Goal: Transaction & Acquisition: Purchase product/service

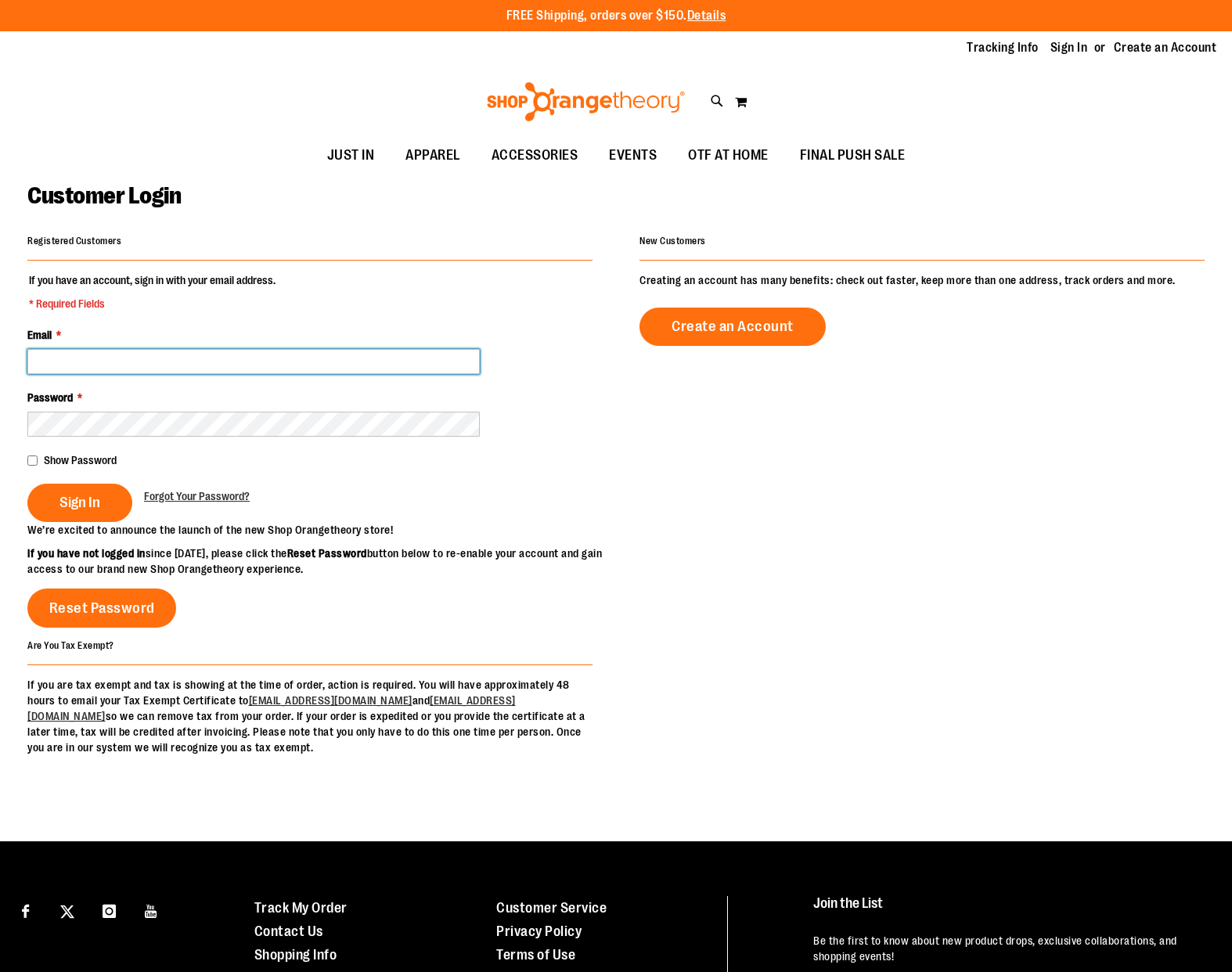
click at [87, 351] on input "Email *" at bounding box center [254, 361] width 453 height 25
click at [52, 362] on input "Email *" at bounding box center [254, 361] width 453 height 25
type input "**********"
click at [27, 483] on button "Sign In" at bounding box center [80, 503] width 105 height 38
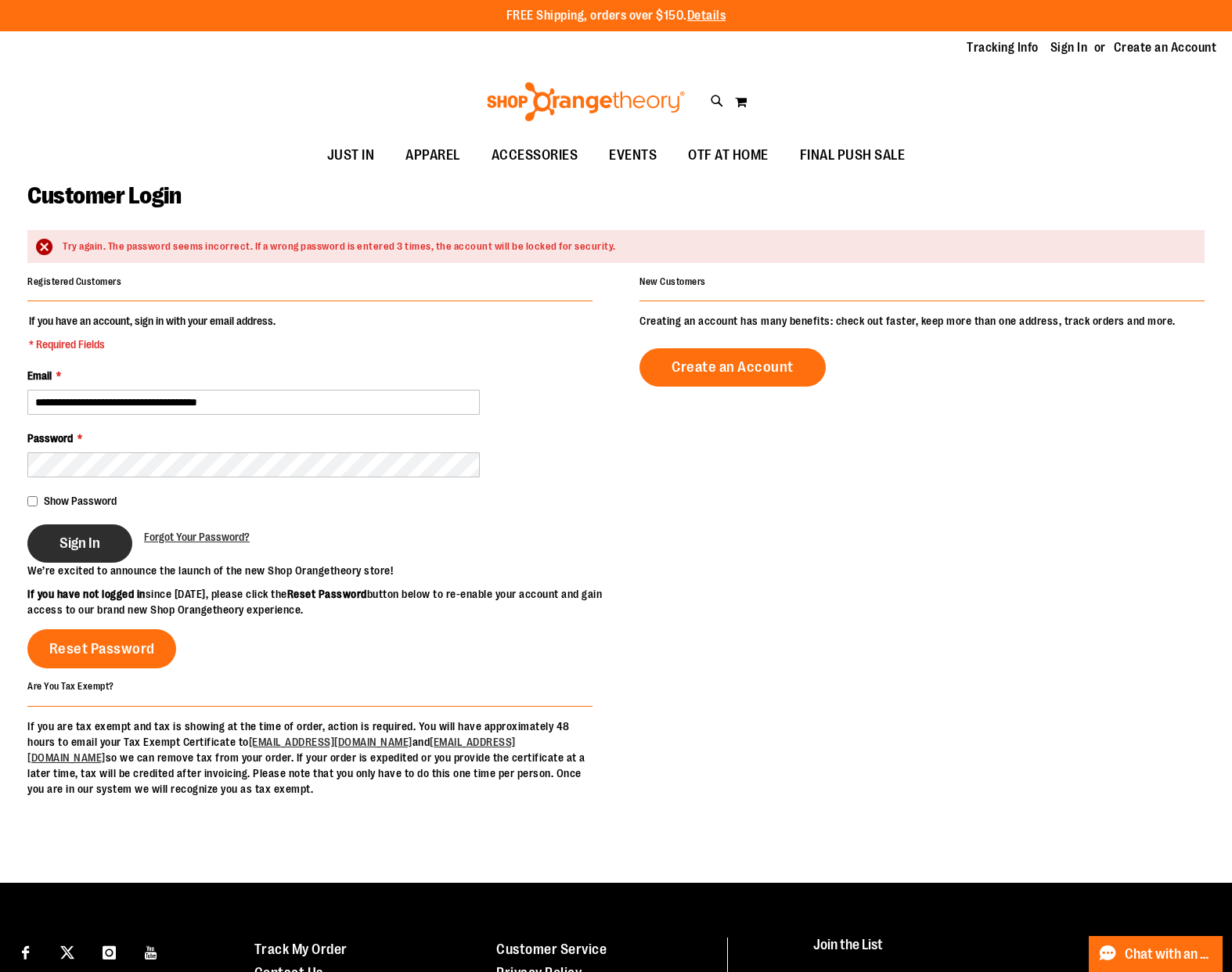
click at [71, 545] on span "Sign In" at bounding box center [80, 544] width 41 height 17
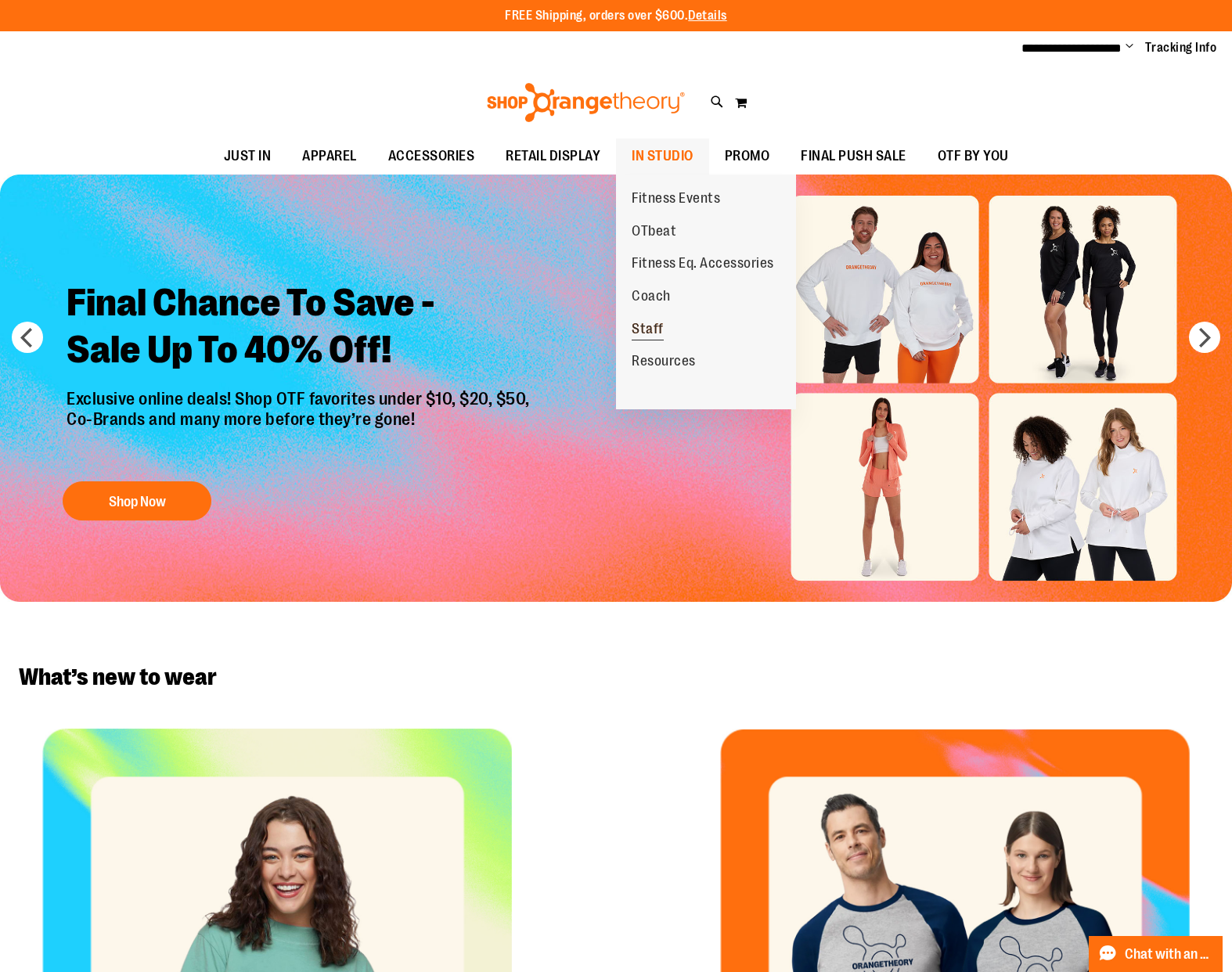
click at [641, 330] on span "Staff" at bounding box center [648, 330] width 32 height 19
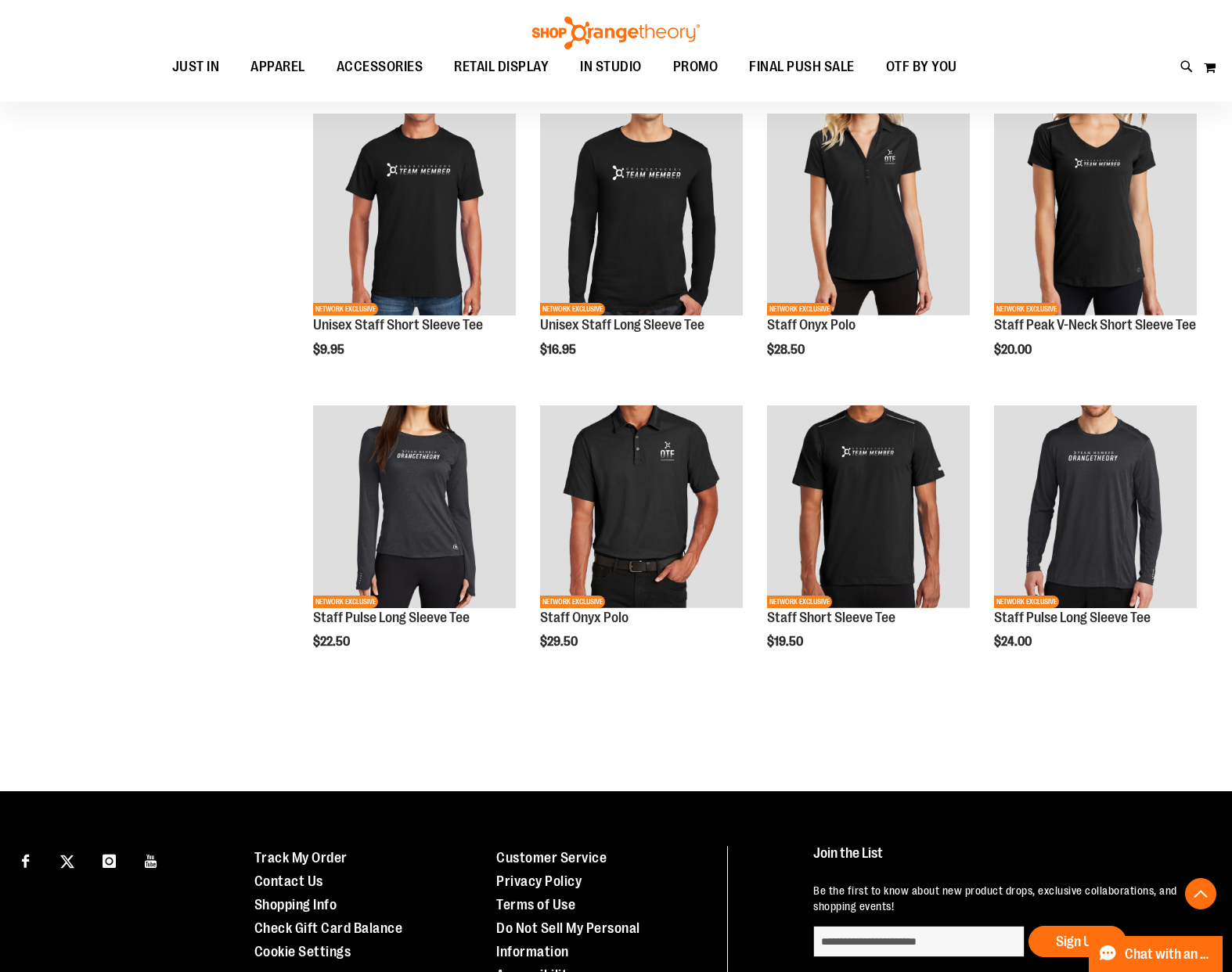
scroll to position [510, 0]
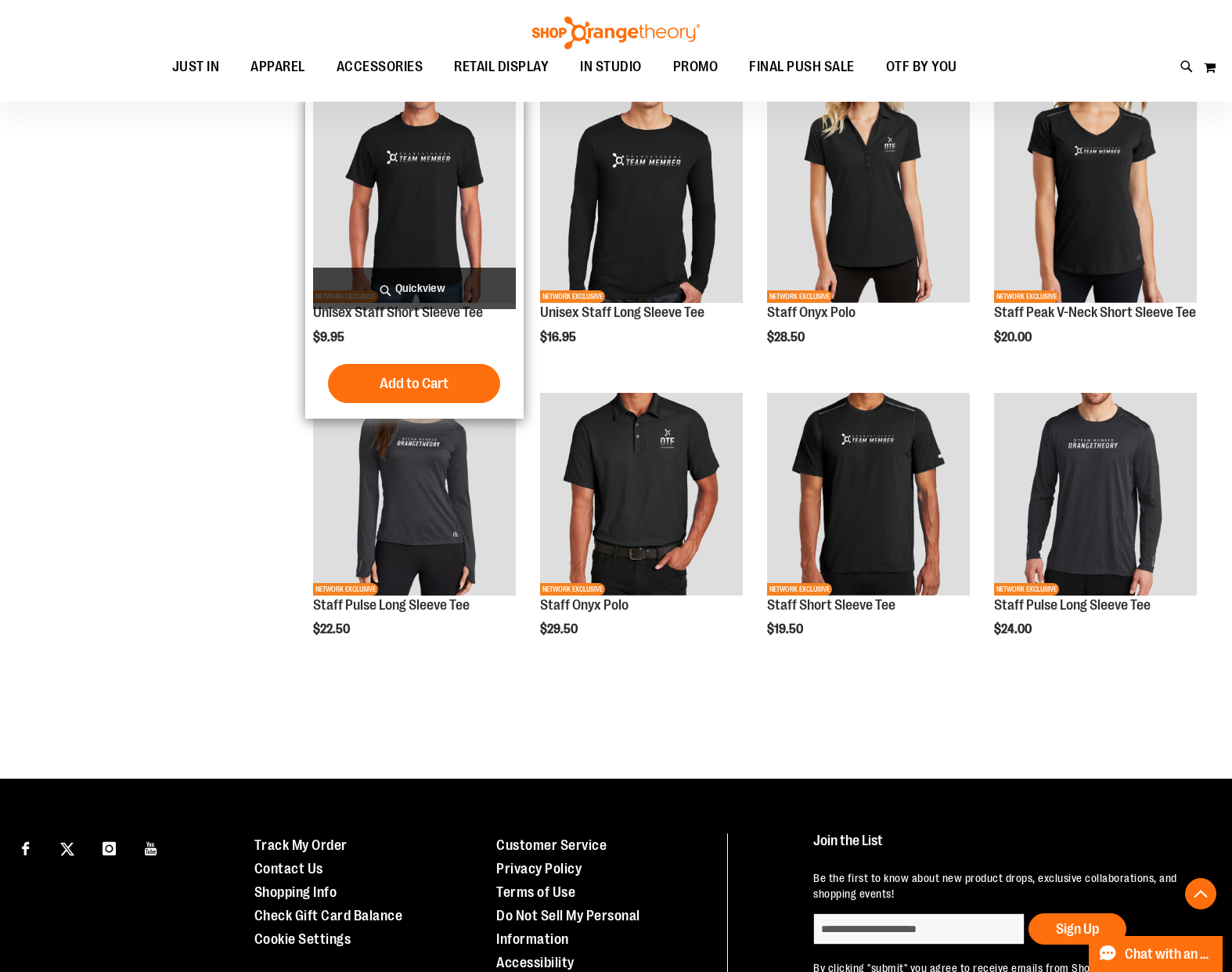
click at [387, 254] on img "product" at bounding box center [414, 203] width 203 height 203
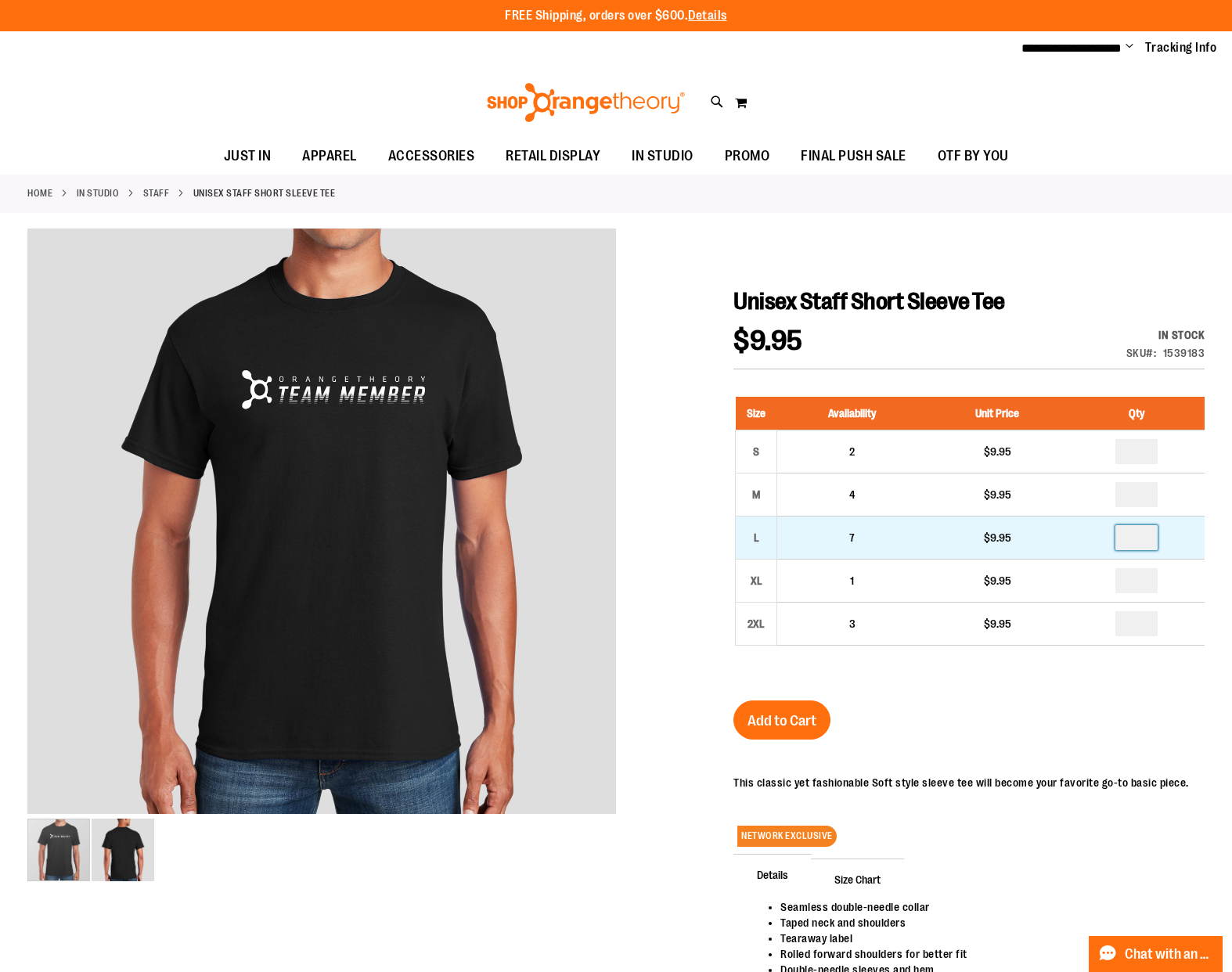
drag, startPoint x: 1126, startPoint y: 536, endPoint x: 1144, endPoint y: 535, distance: 18.0
click at [1144, 535] on input "number" at bounding box center [1137, 538] width 42 height 25
type input "*"
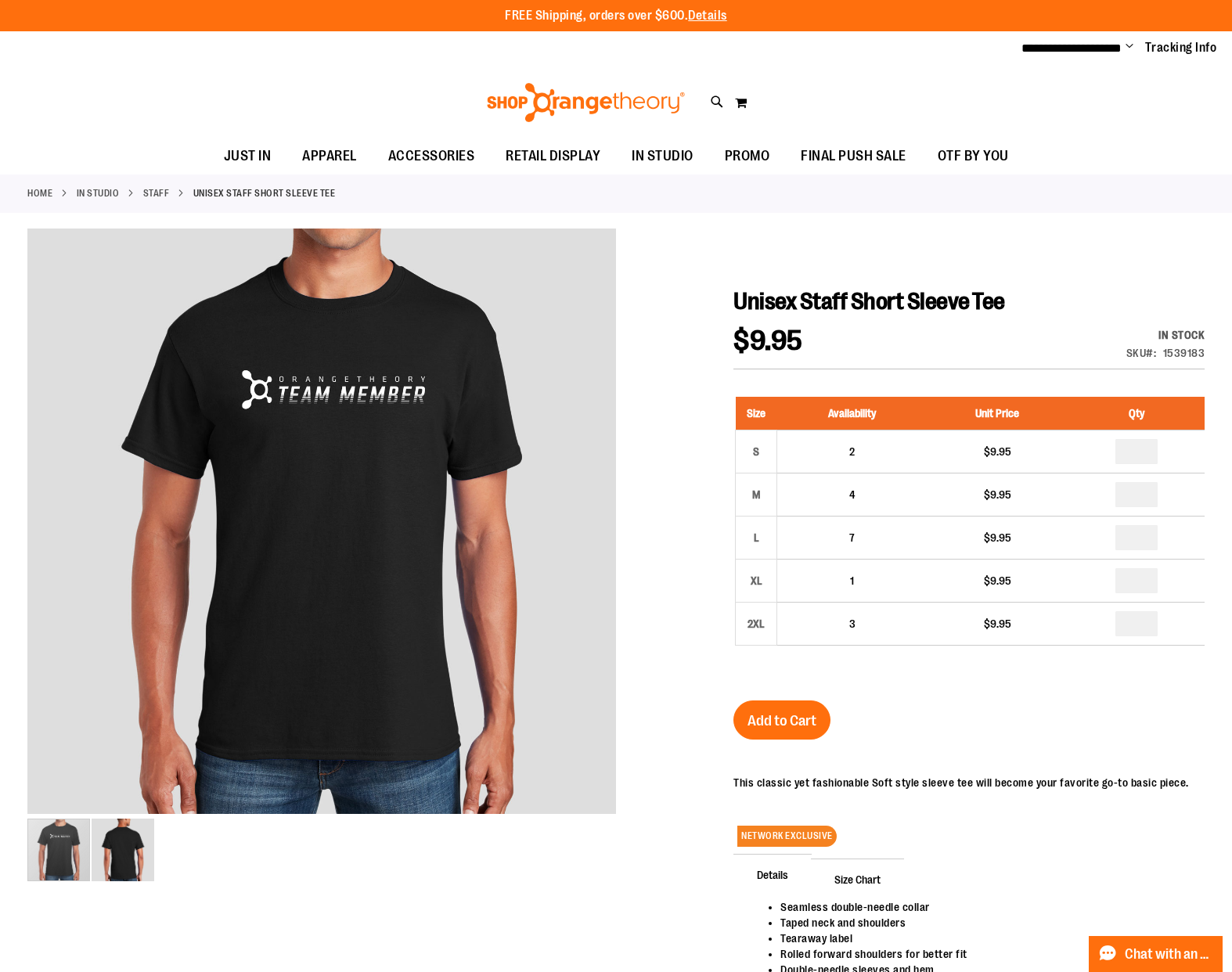
click at [1147, 700] on div "Unisex Staff Short Sleeve Tee $9.95 In stock Only %1 left SKU 1539183 Size Avai…" at bounding box center [969, 688] width 471 height 801
click at [757, 727] on span "Add to Cart" at bounding box center [782, 721] width 69 height 17
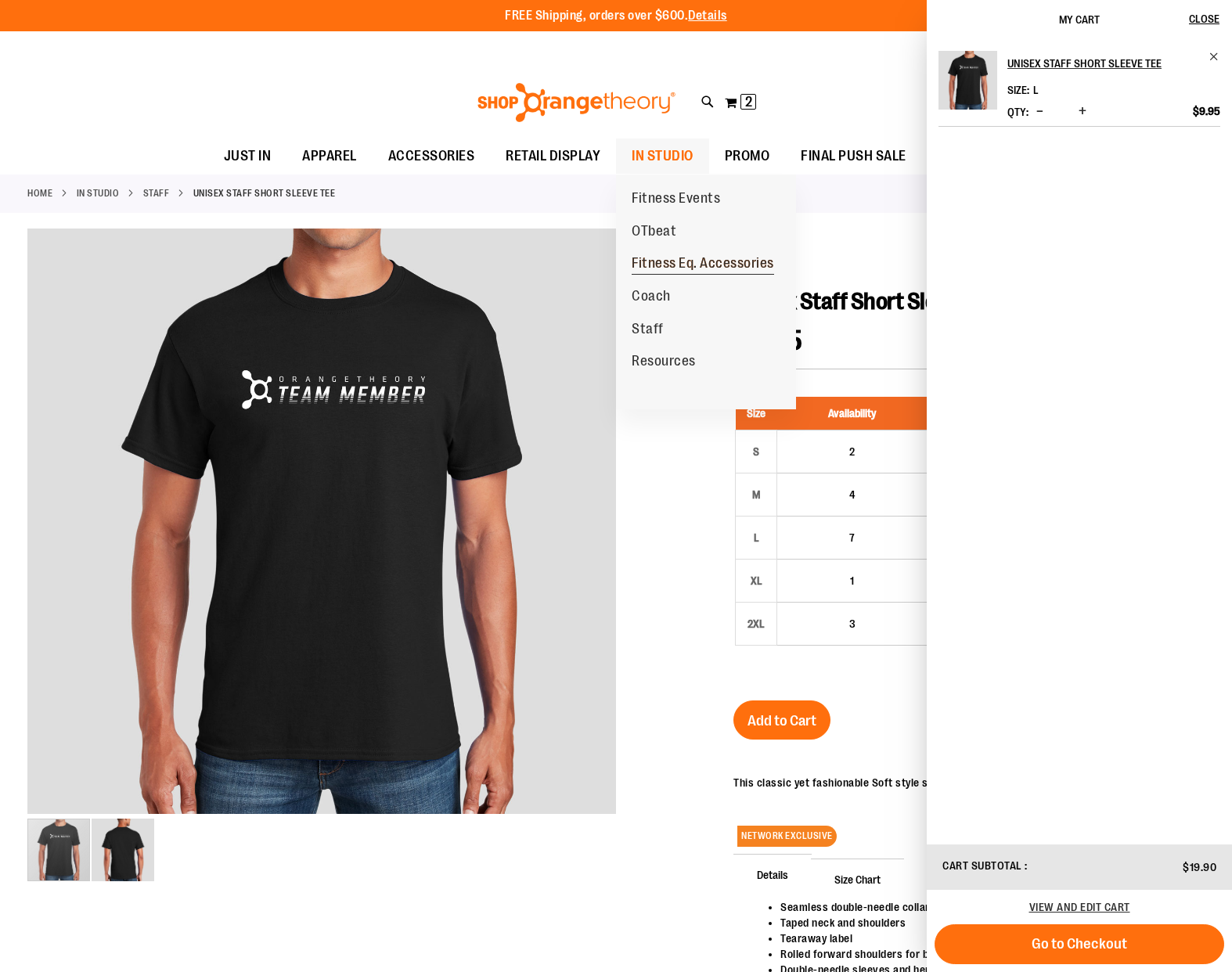
click at [653, 272] on span "Fitness Eq. Accessories" at bounding box center [703, 265] width 143 height 19
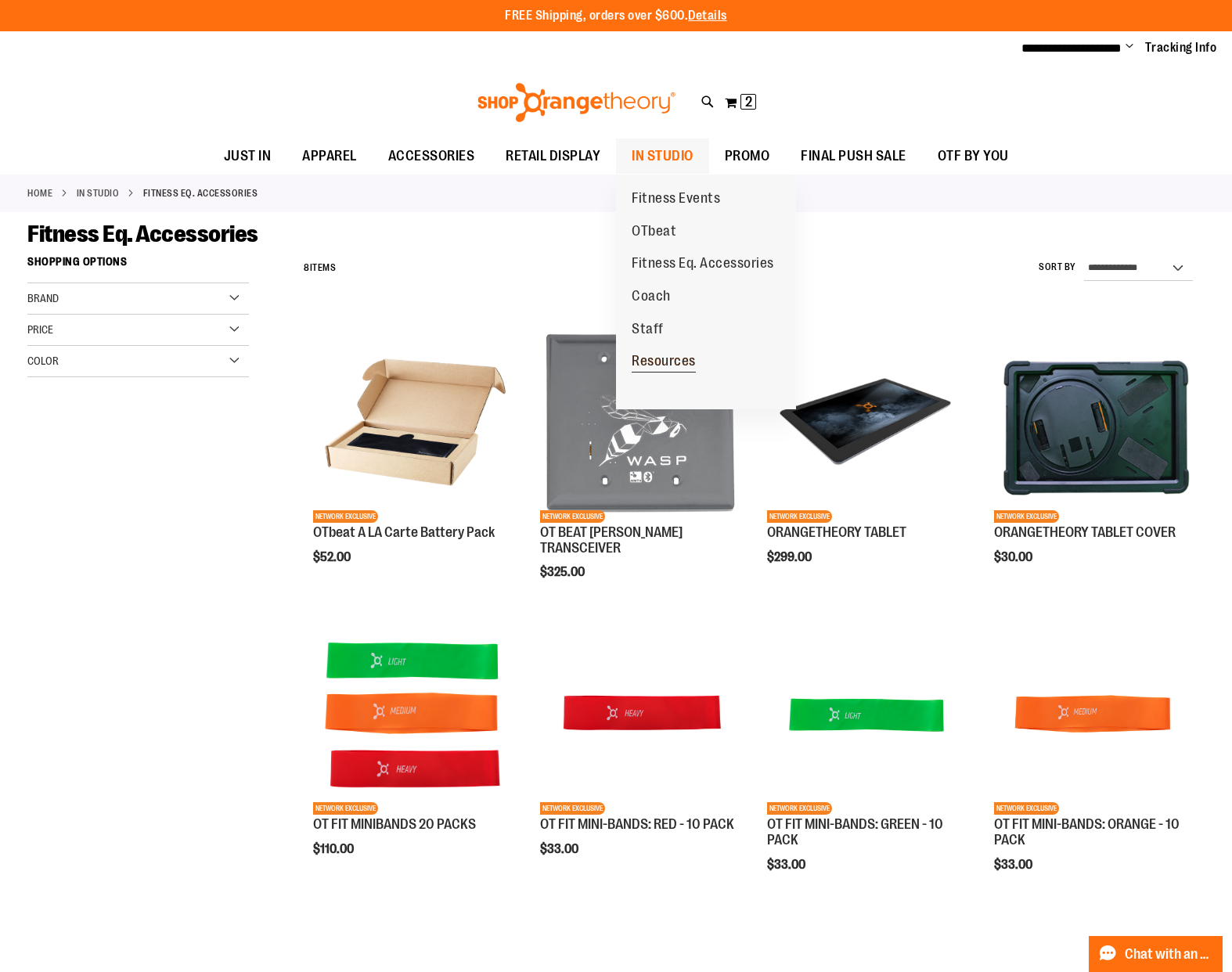
click at [656, 358] on span "Resources" at bounding box center [664, 363] width 64 height 19
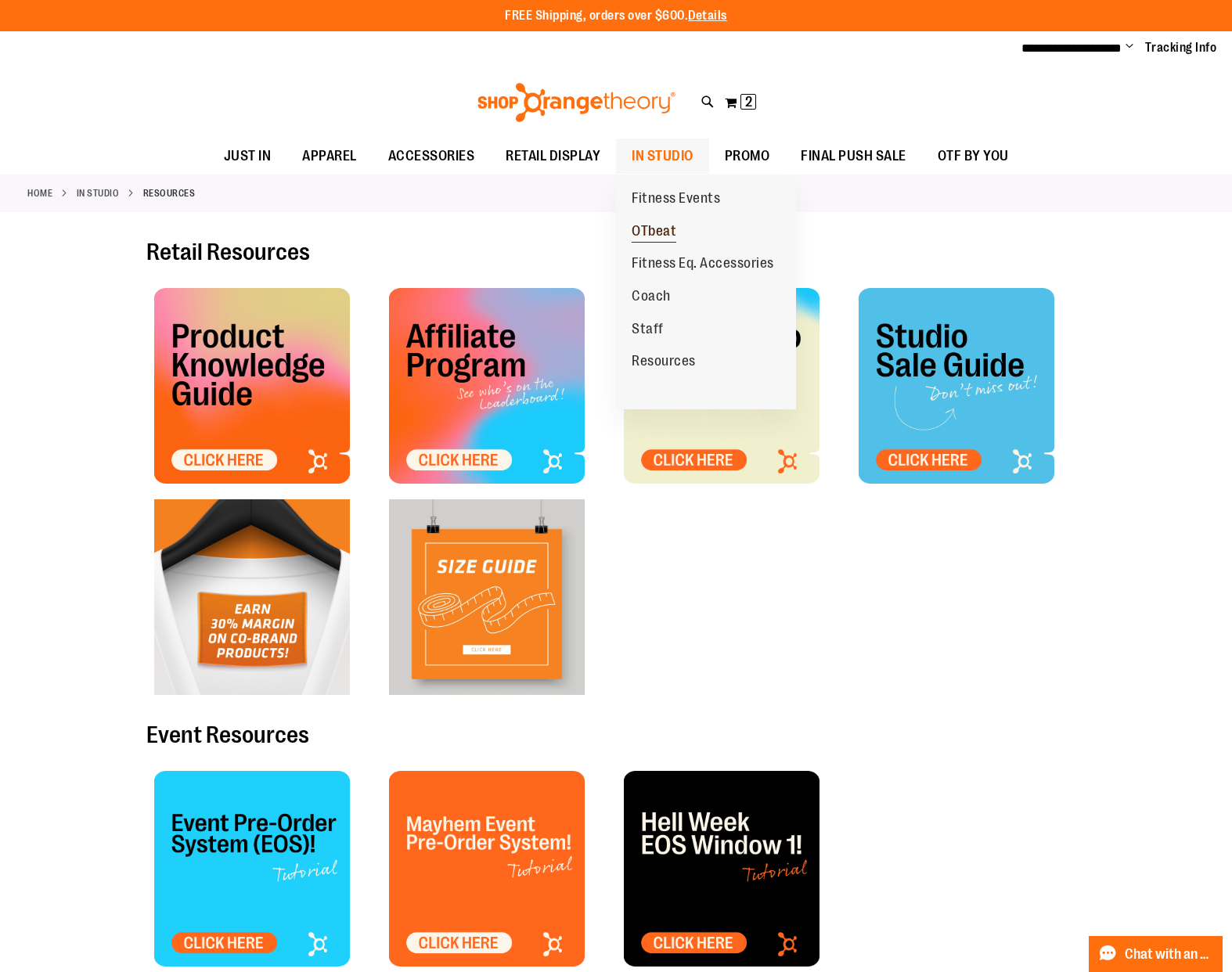
click at [659, 227] on span "OTbeat" at bounding box center [654, 233] width 45 height 19
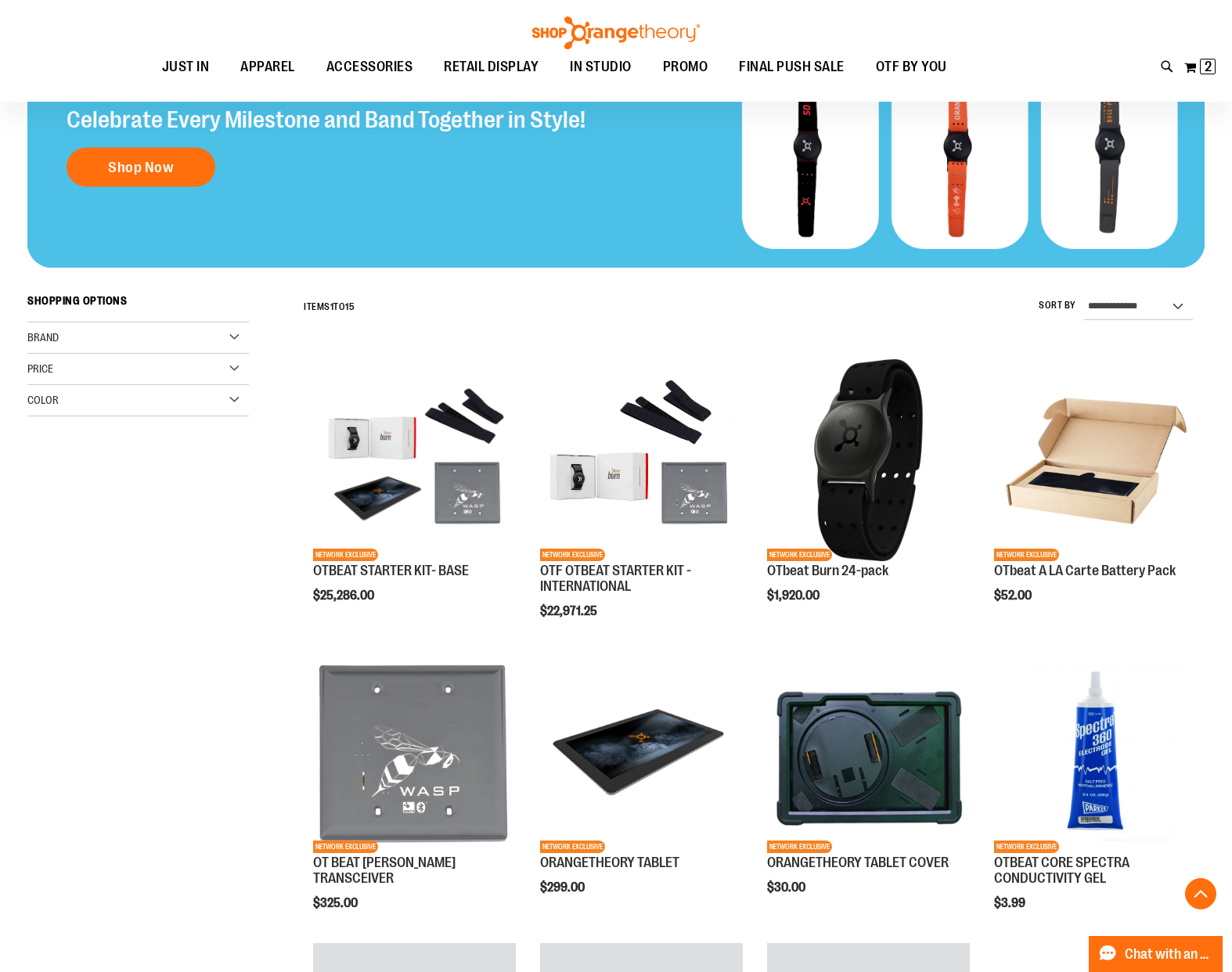
scroll to position [263, 0]
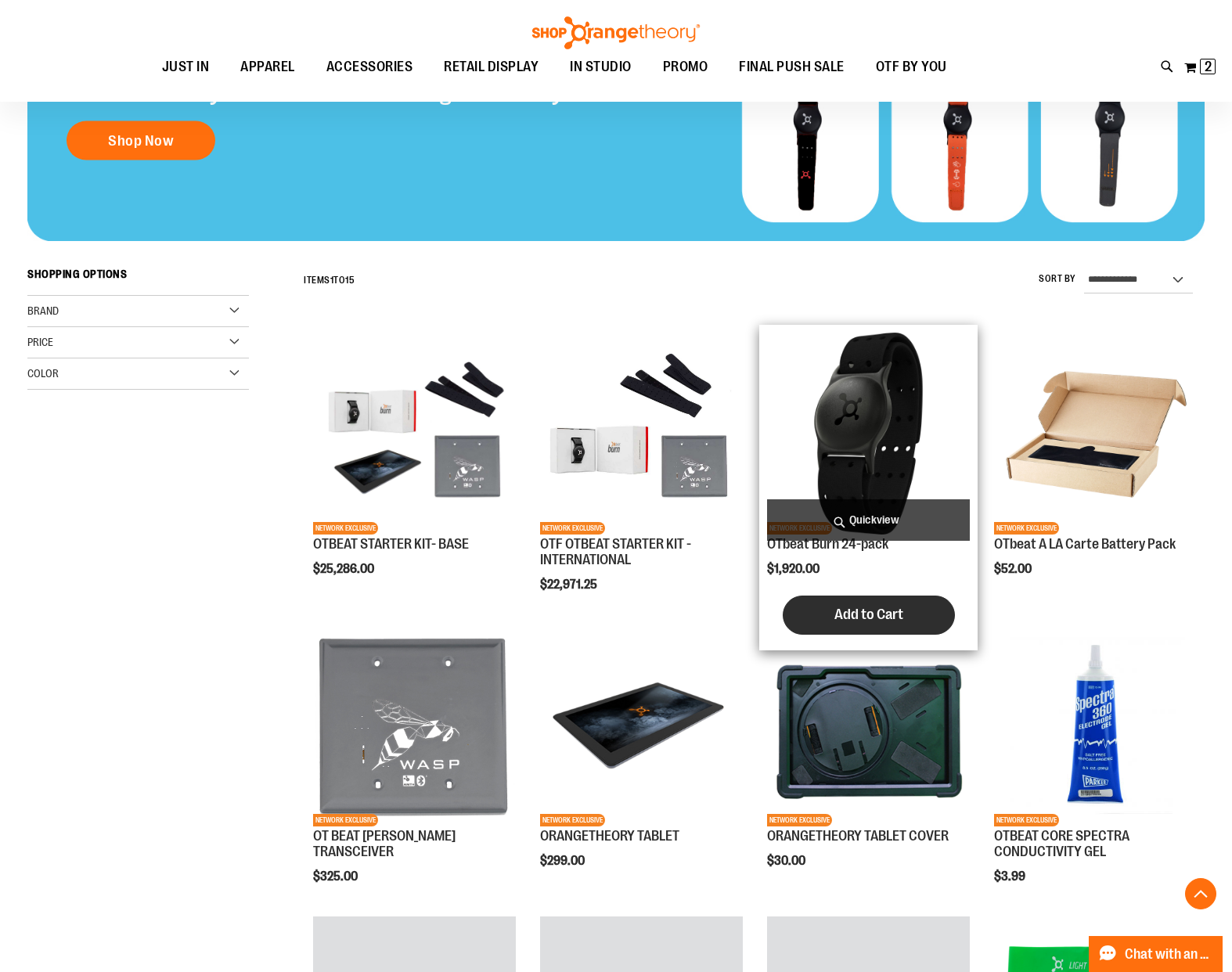
click at [853, 614] on span "Add to Cart" at bounding box center [869, 614] width 69 height 17
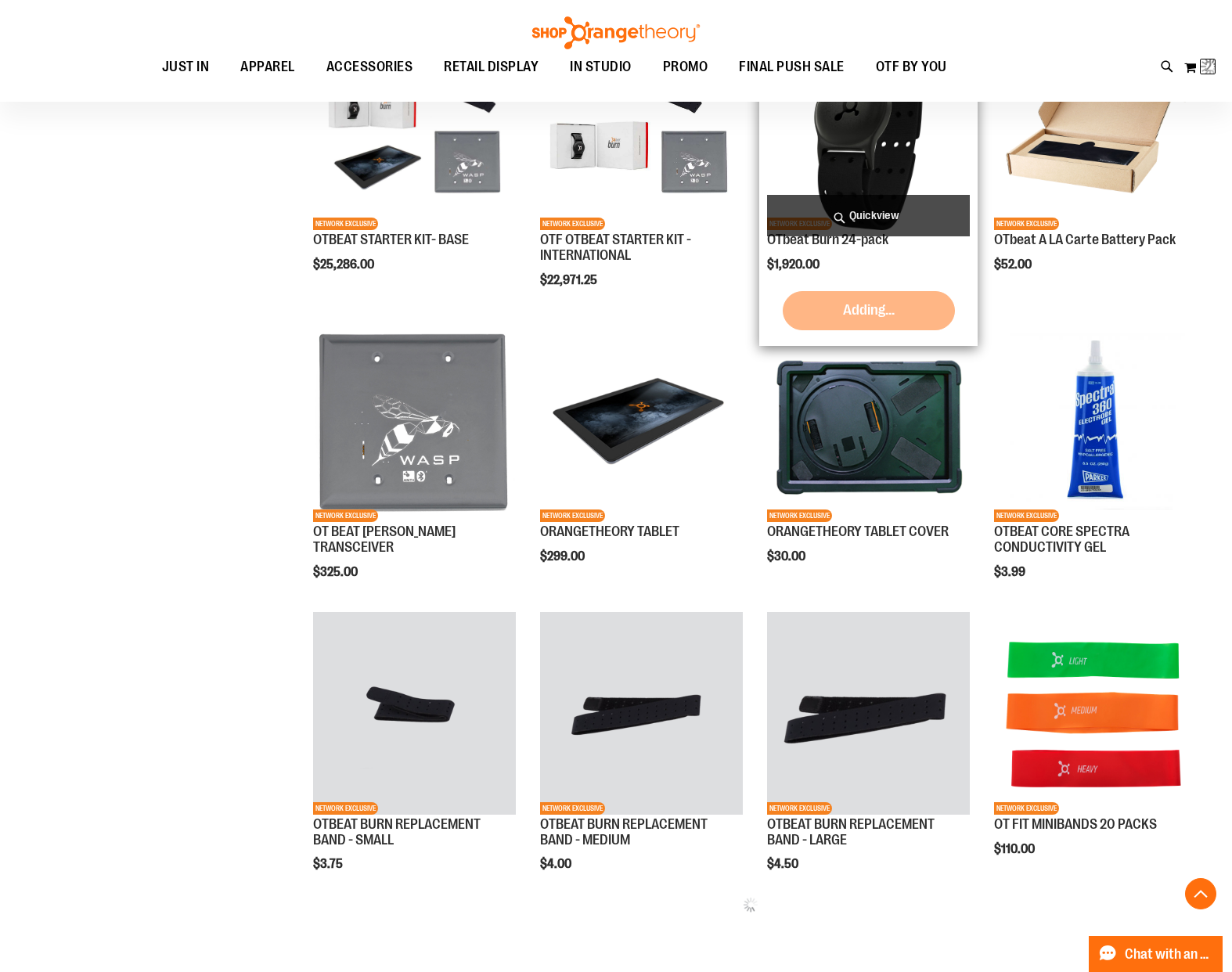
scroll to position [594, 0]
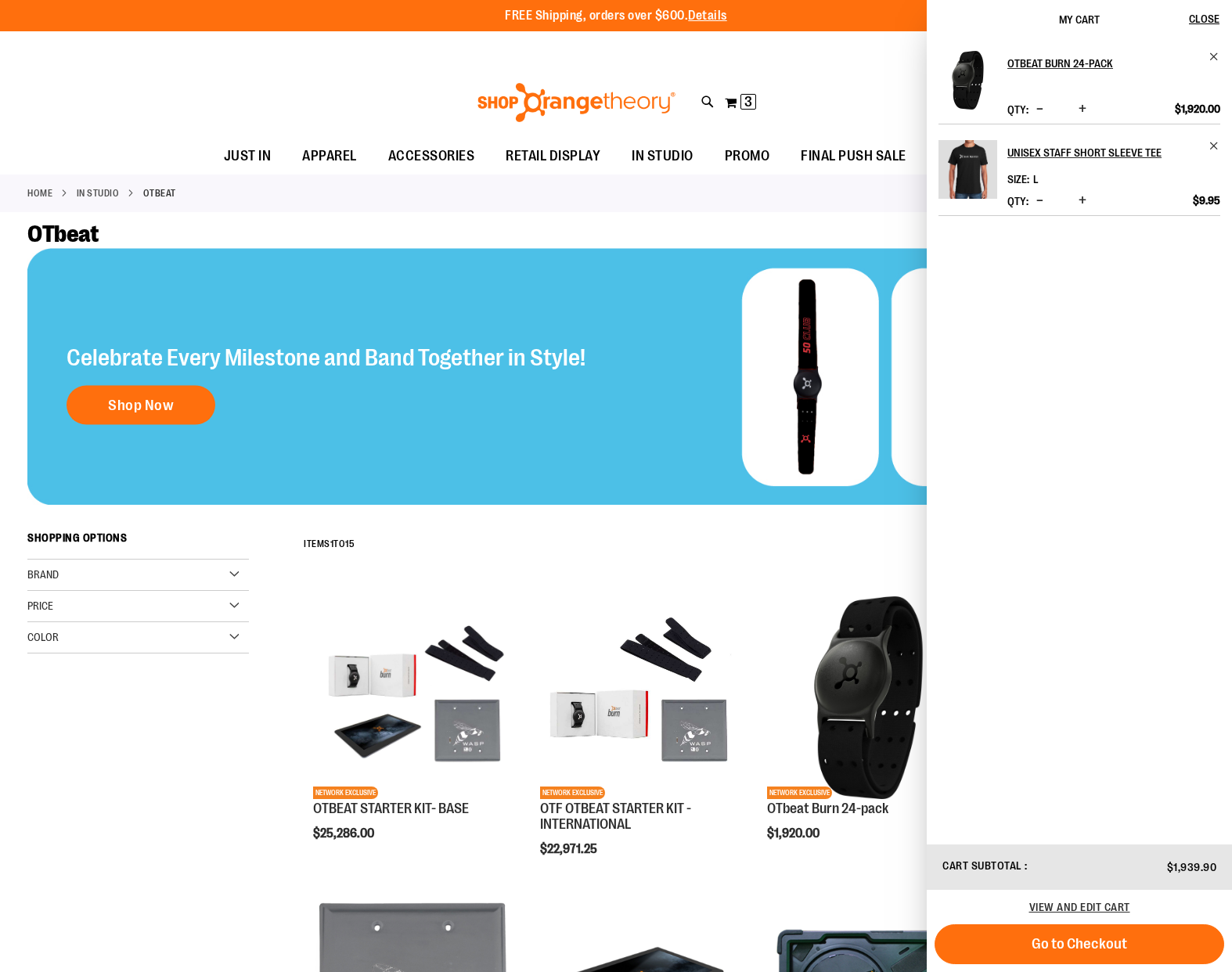
click at [813, 72] on div "Toggle Nav Search Popular Suggestions Advanced Search" at bounding box center [616, 102] width 1232 height 72
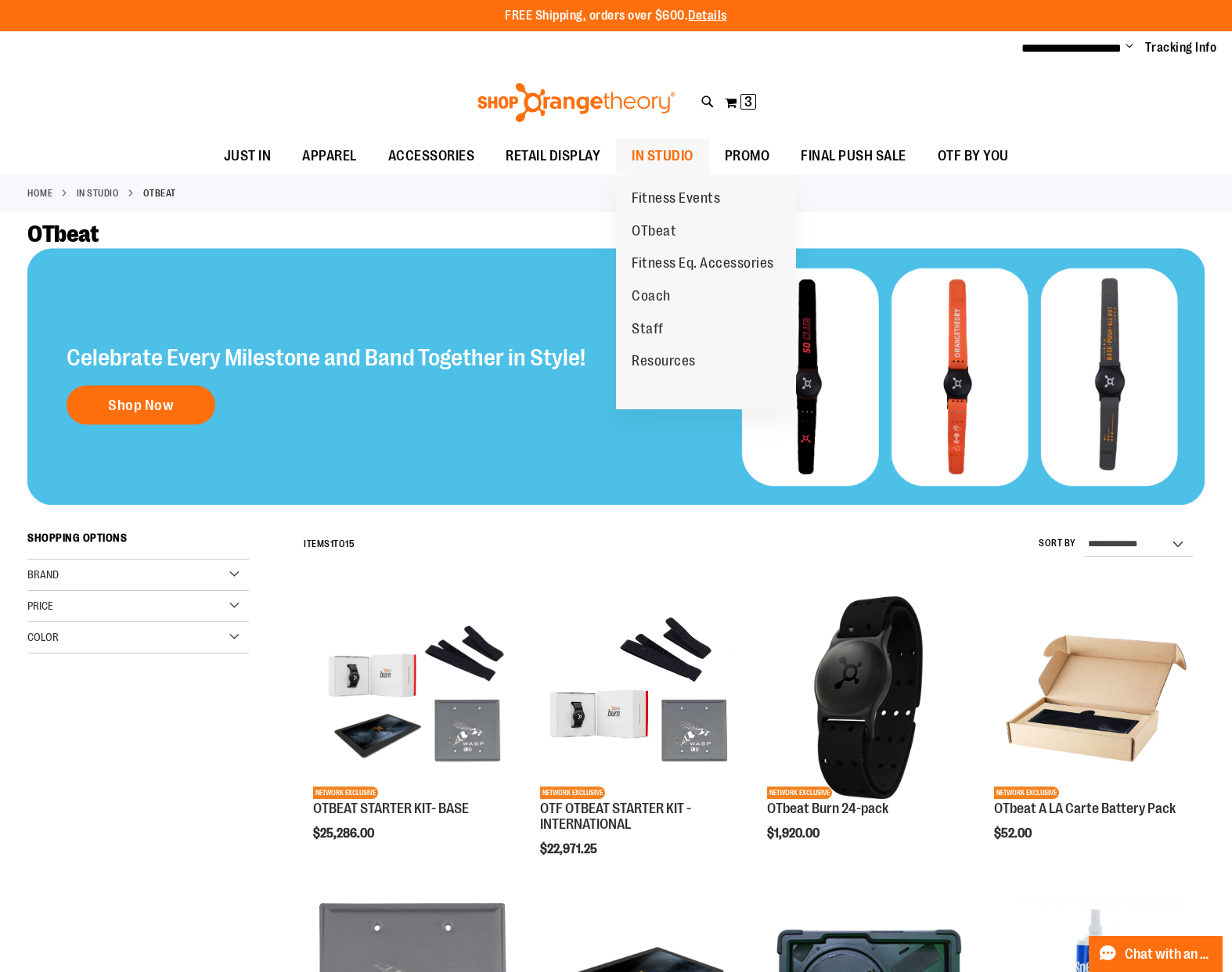
click at [697, 157] on link "IN STUDIO" at bounding box center [663, 156] width 94 height 35
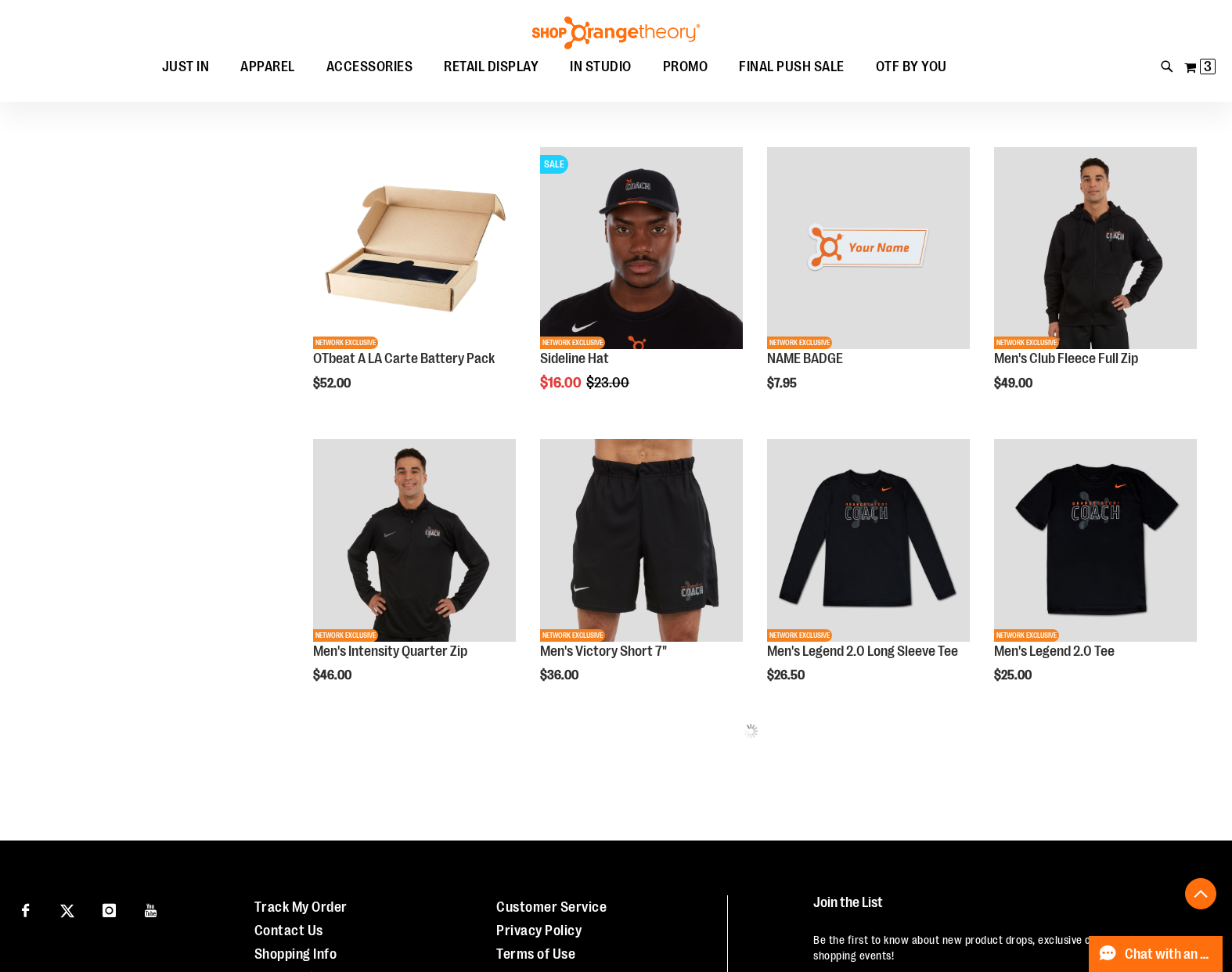
scroll to position [466, 0]
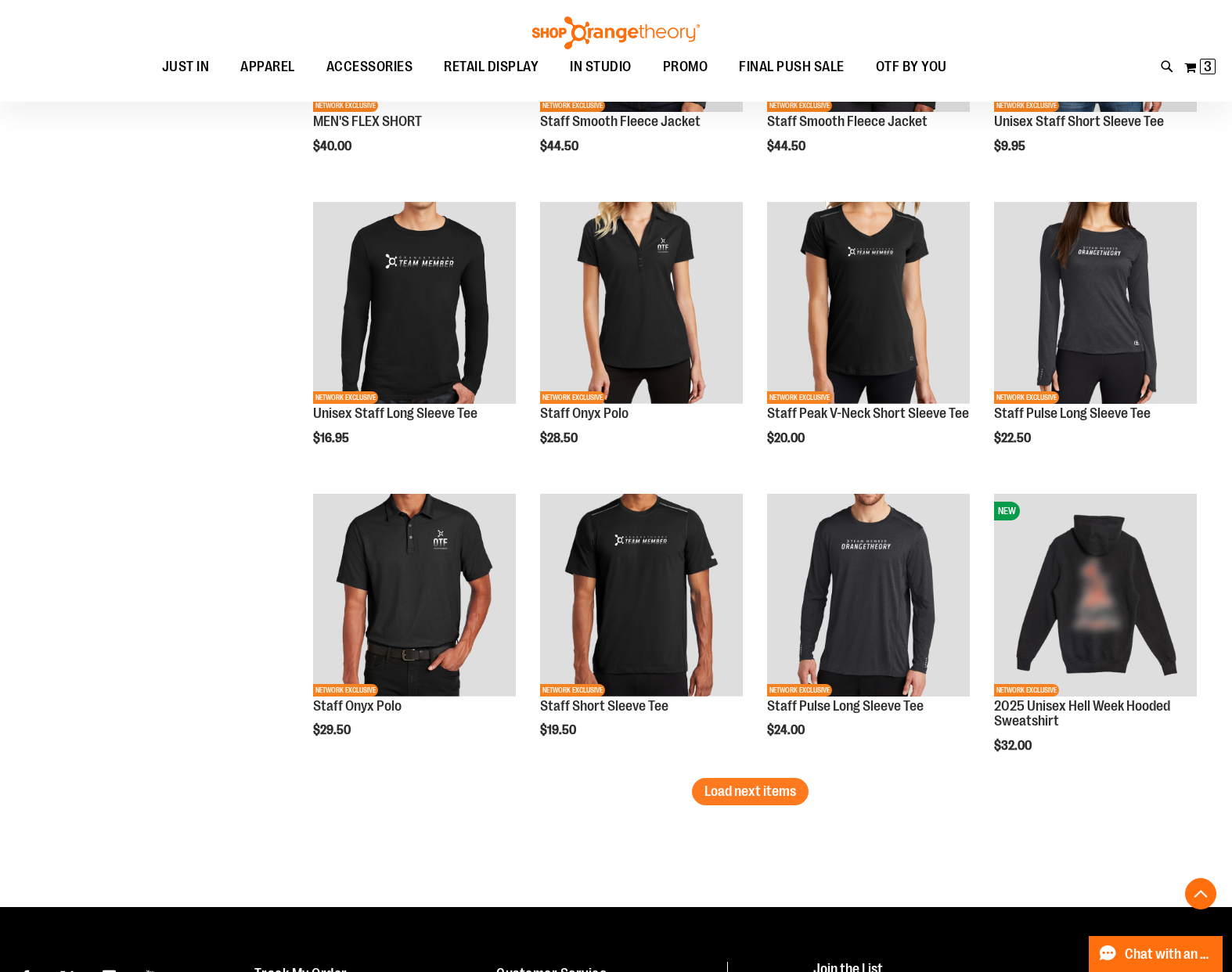
scroll to position [2225, 0]
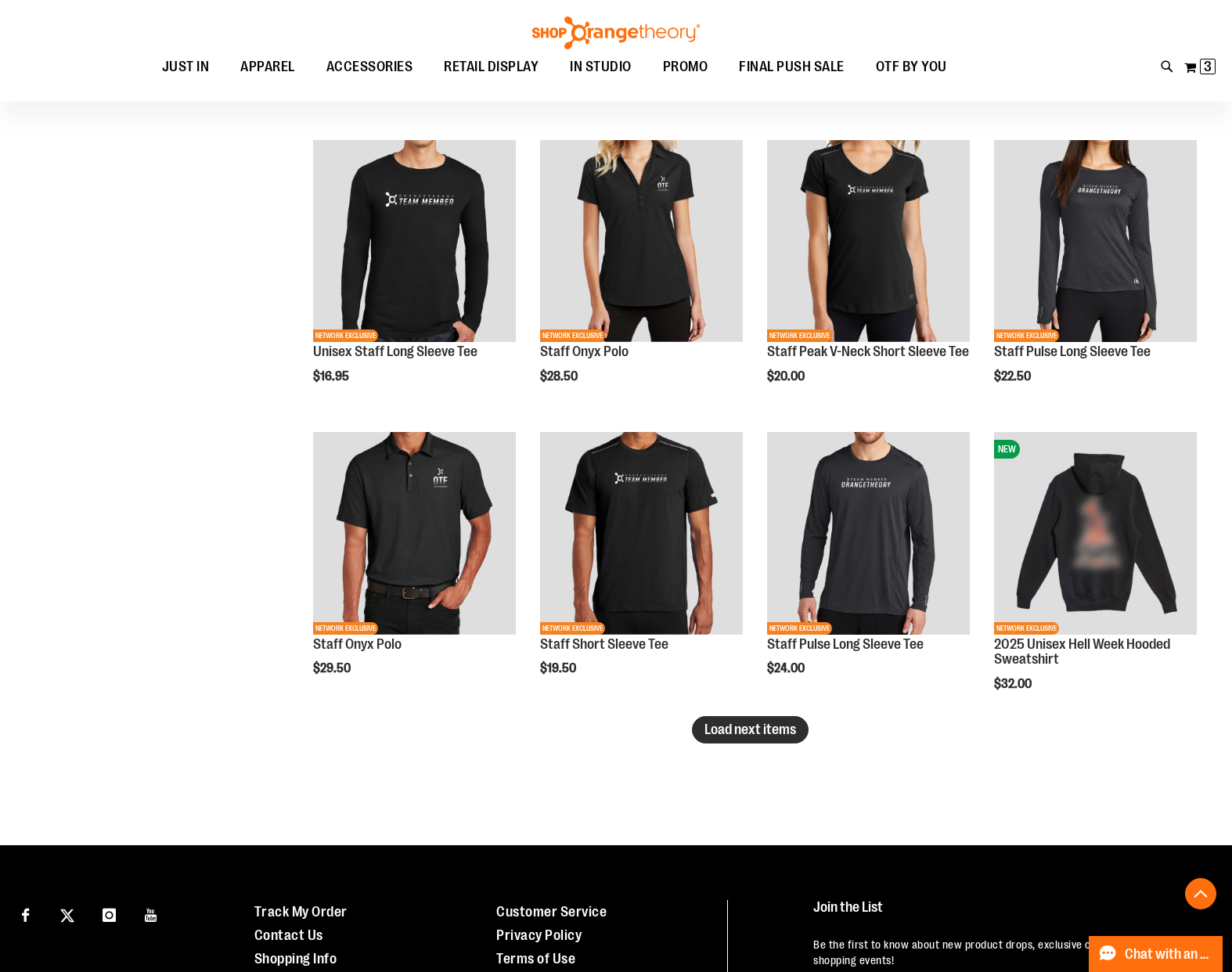
click at [743, 724] on span "Load next items" at bounding box center [750, 730] width 92 height 16
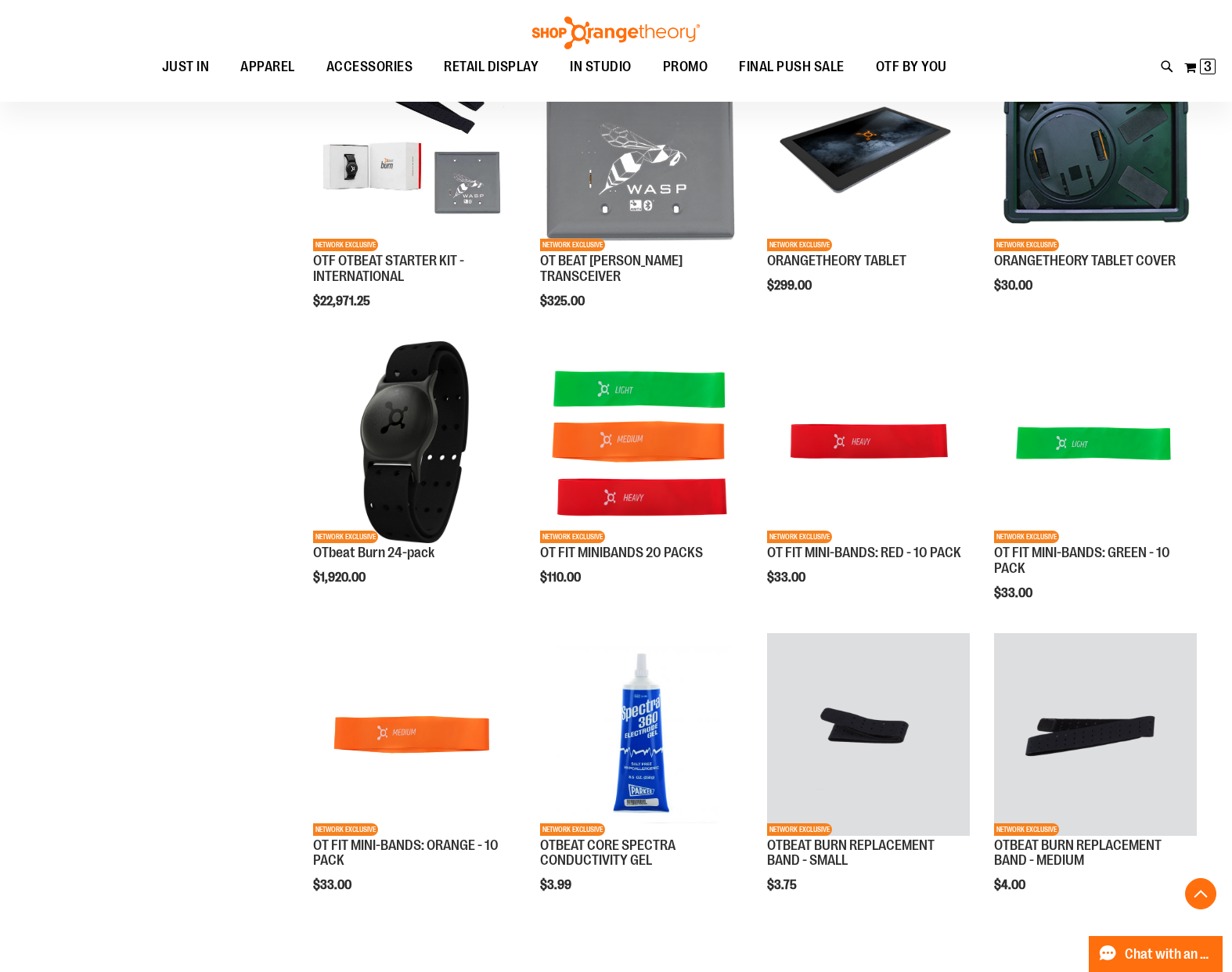
scroll to position [3282, 0]
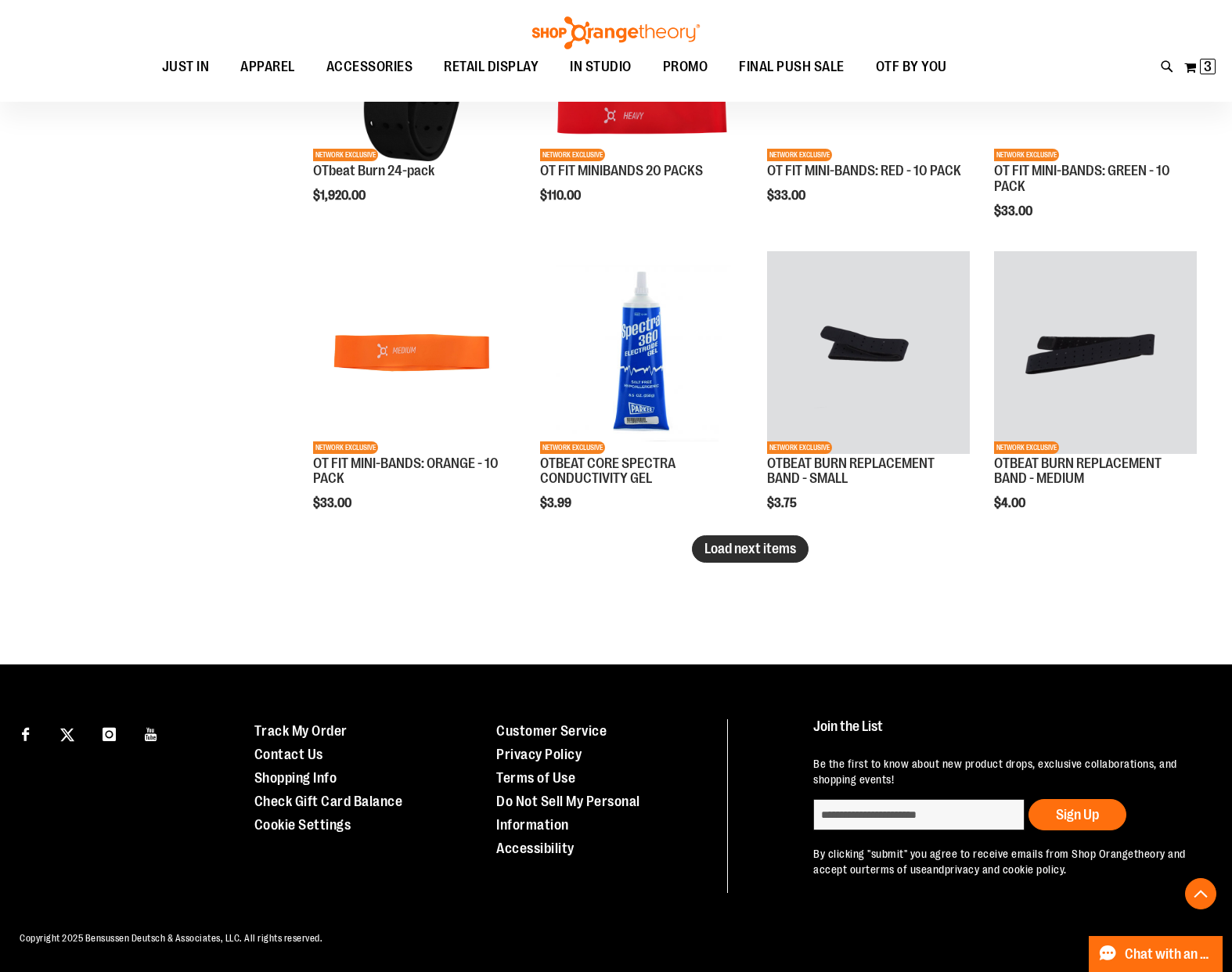
click at [714, 552] on span "Load next items" at bounding box center [750, 549] width 92 height 16
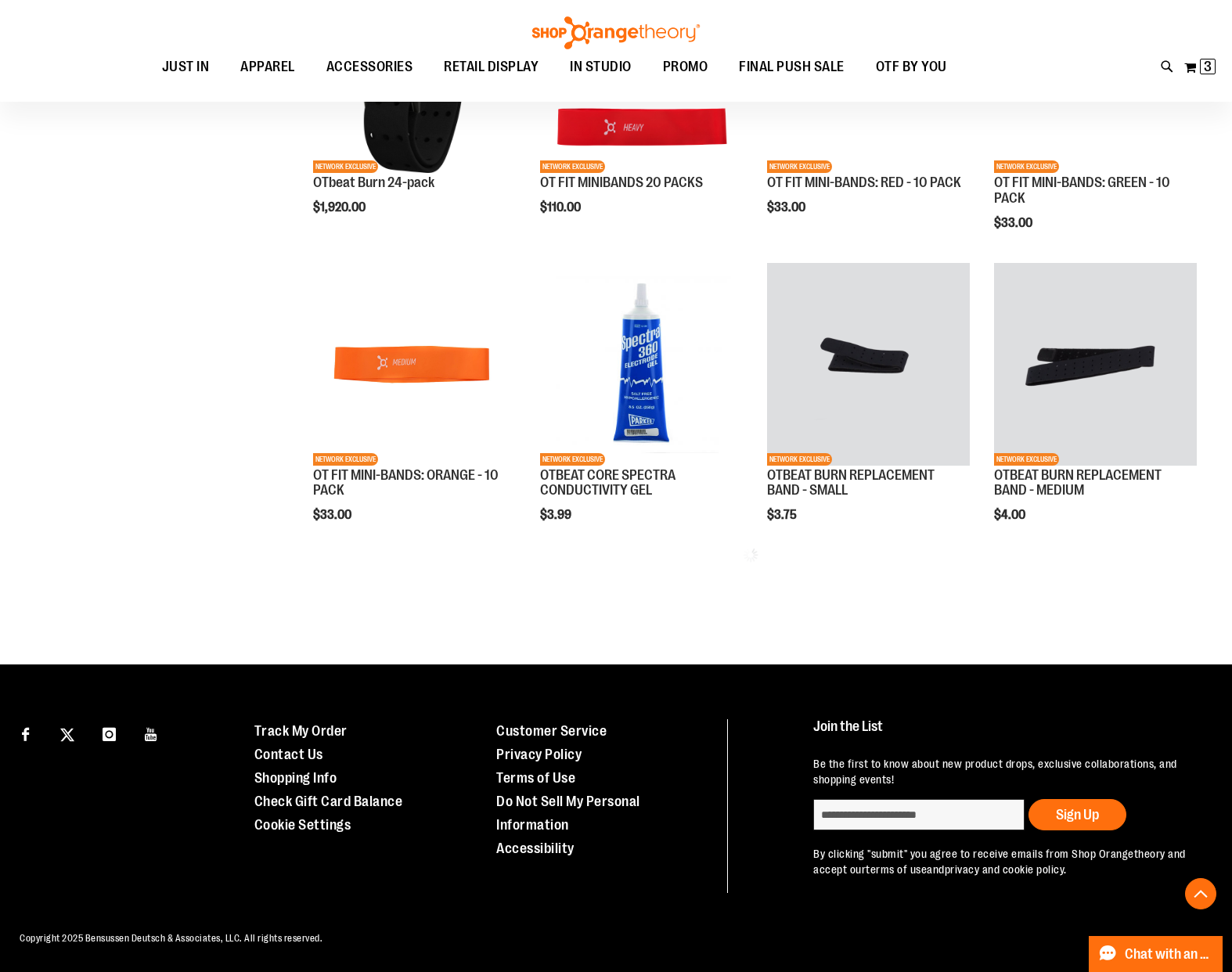
scroll to position [3270, 0]
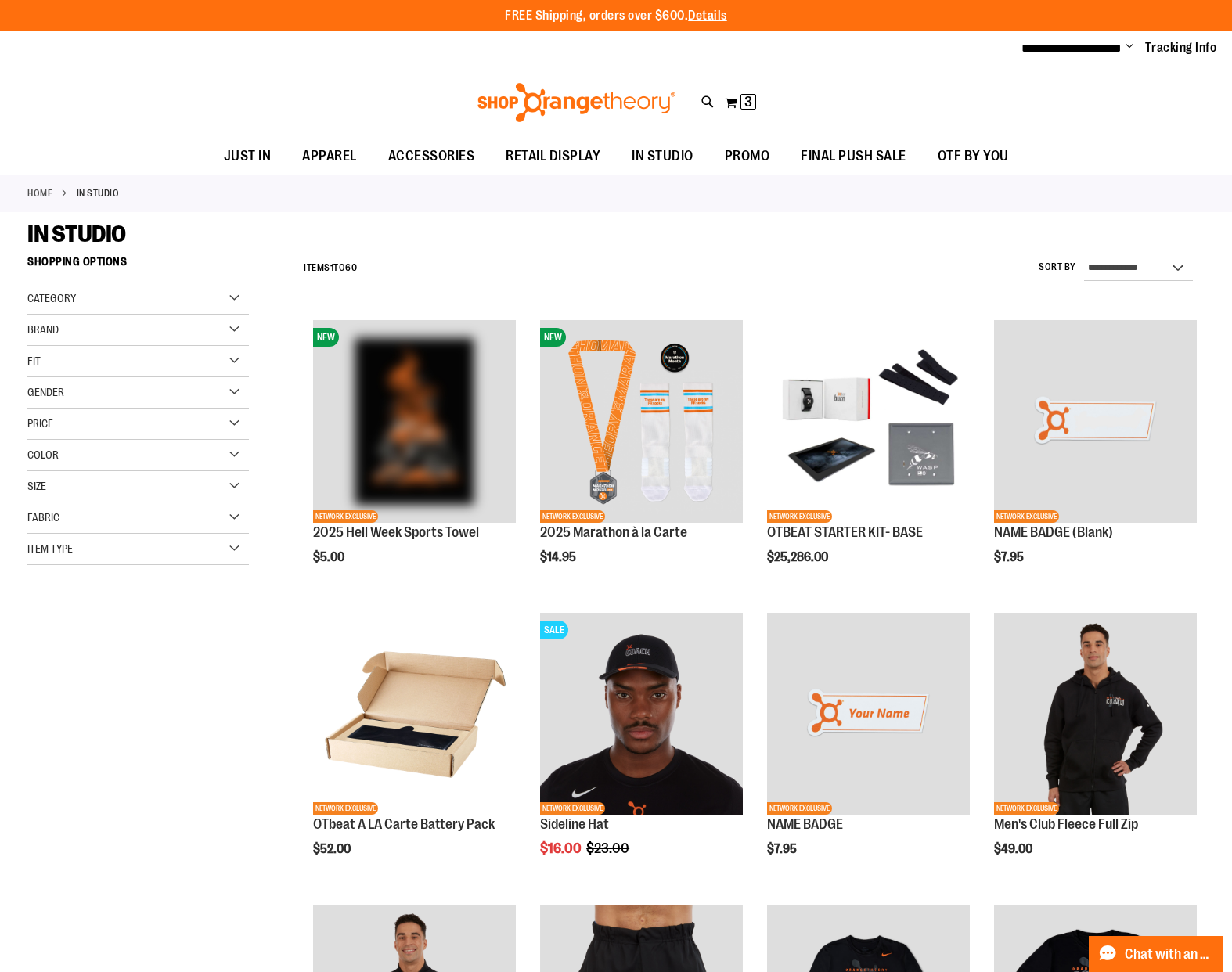
click at [1161, 111] on div "Toggle Nav Search Popular Suggestions Advanced Search" at bounding box center [616, 102] width 1232 height 72
click at [734, 108] on button "My Cart 3 3 items" at bounding box center [741, 102] width 33 height 25
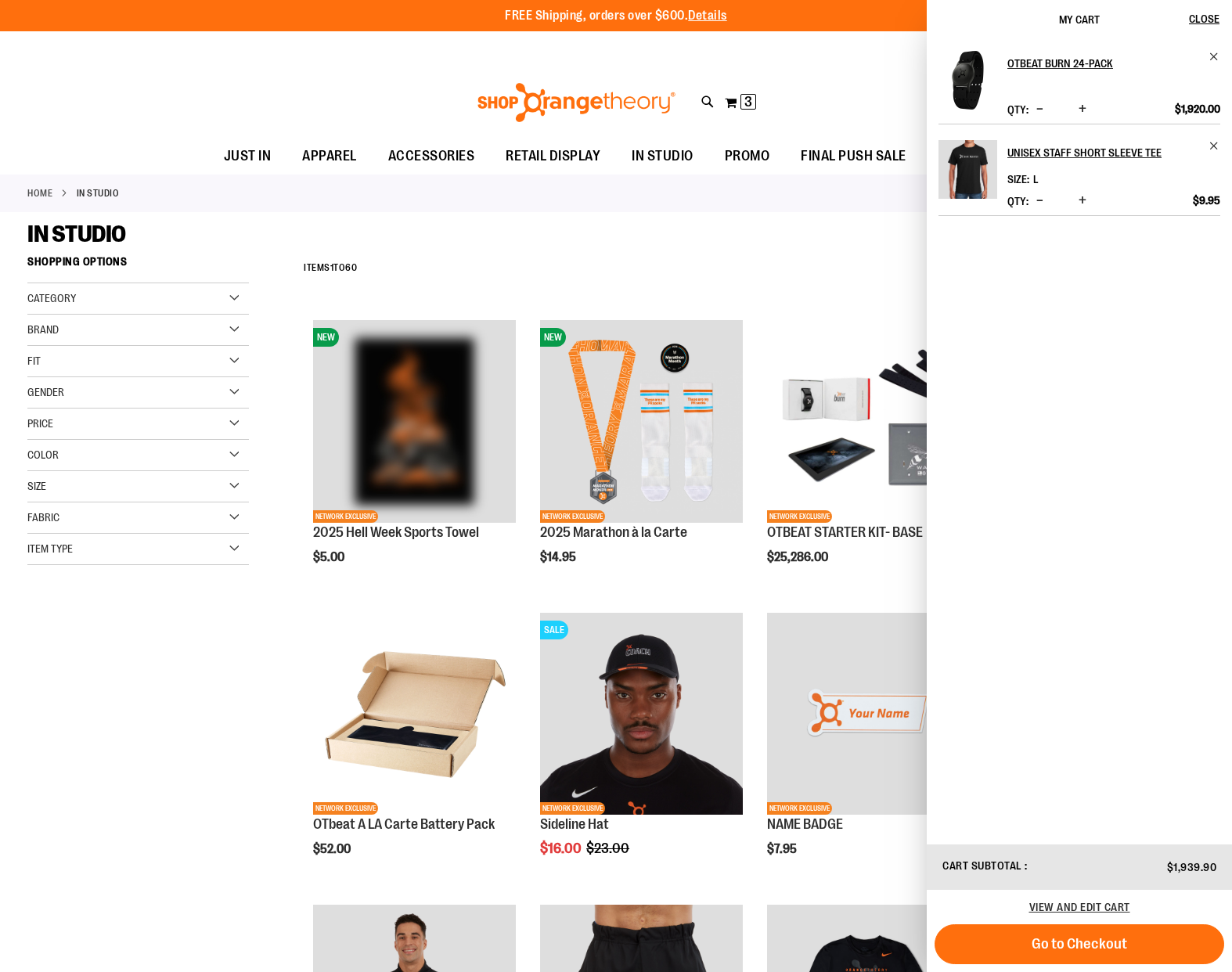
click at [853, 85] on div "Toggle Nav Search Popular Suggestions Advanced Search" at bounding box center [616, 102] width 1232 height 72
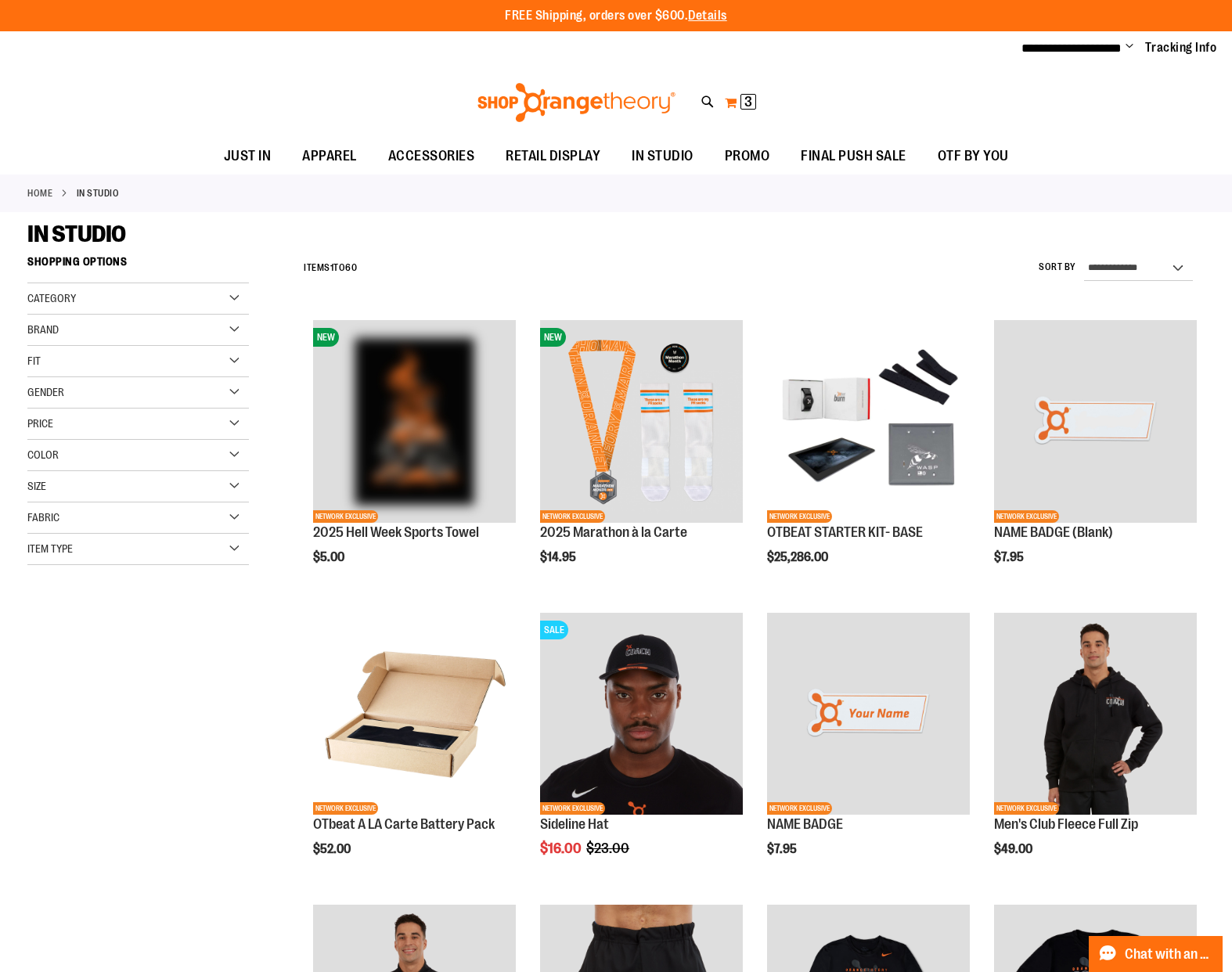
click at [734, 102] on button "My Cart 3 3 items" at bounding box center [741, 102] width 33 height 25
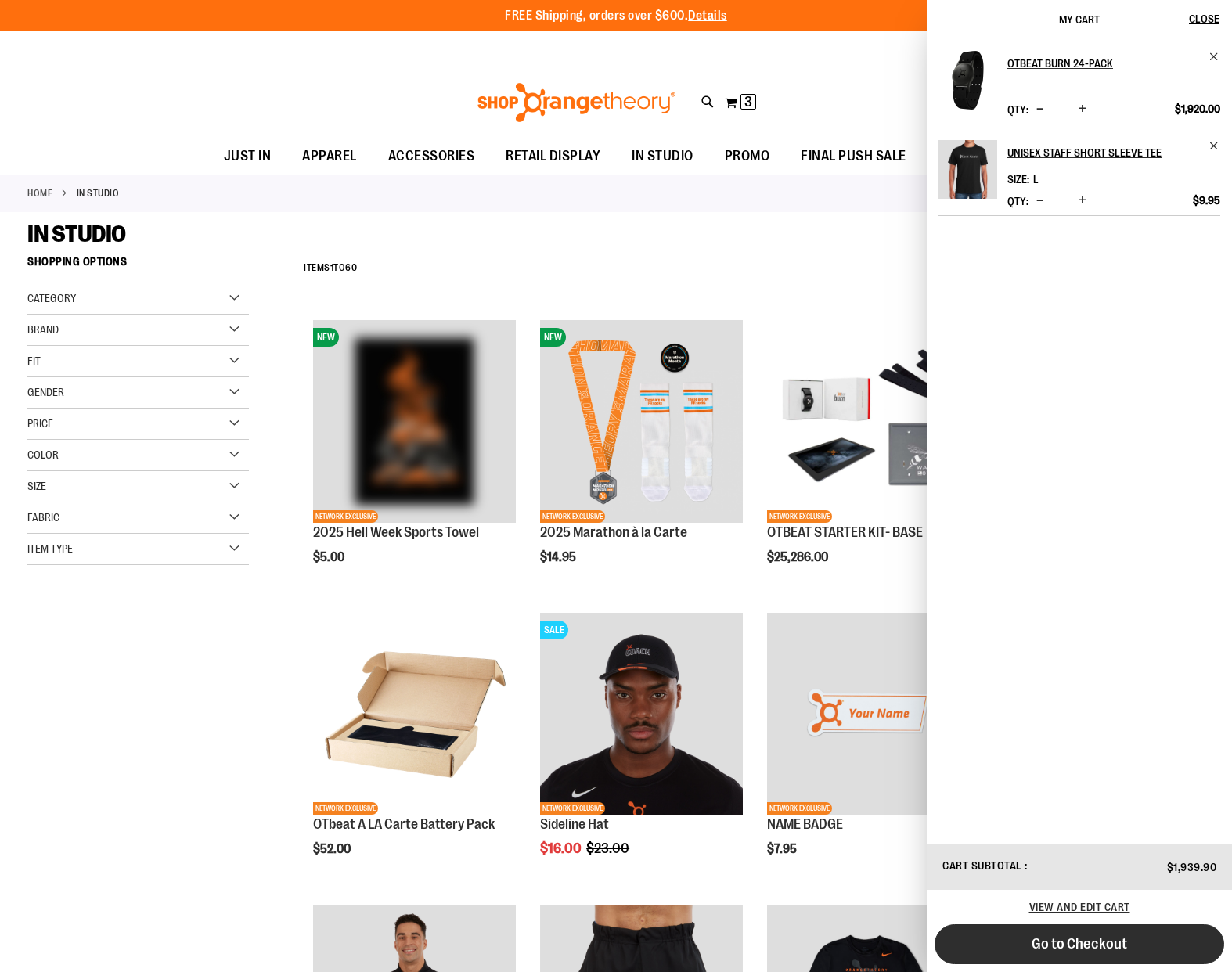
click at [1063, 952] on button "Go to Checkout" at bounding box center [1079, 945] width 289 height 40
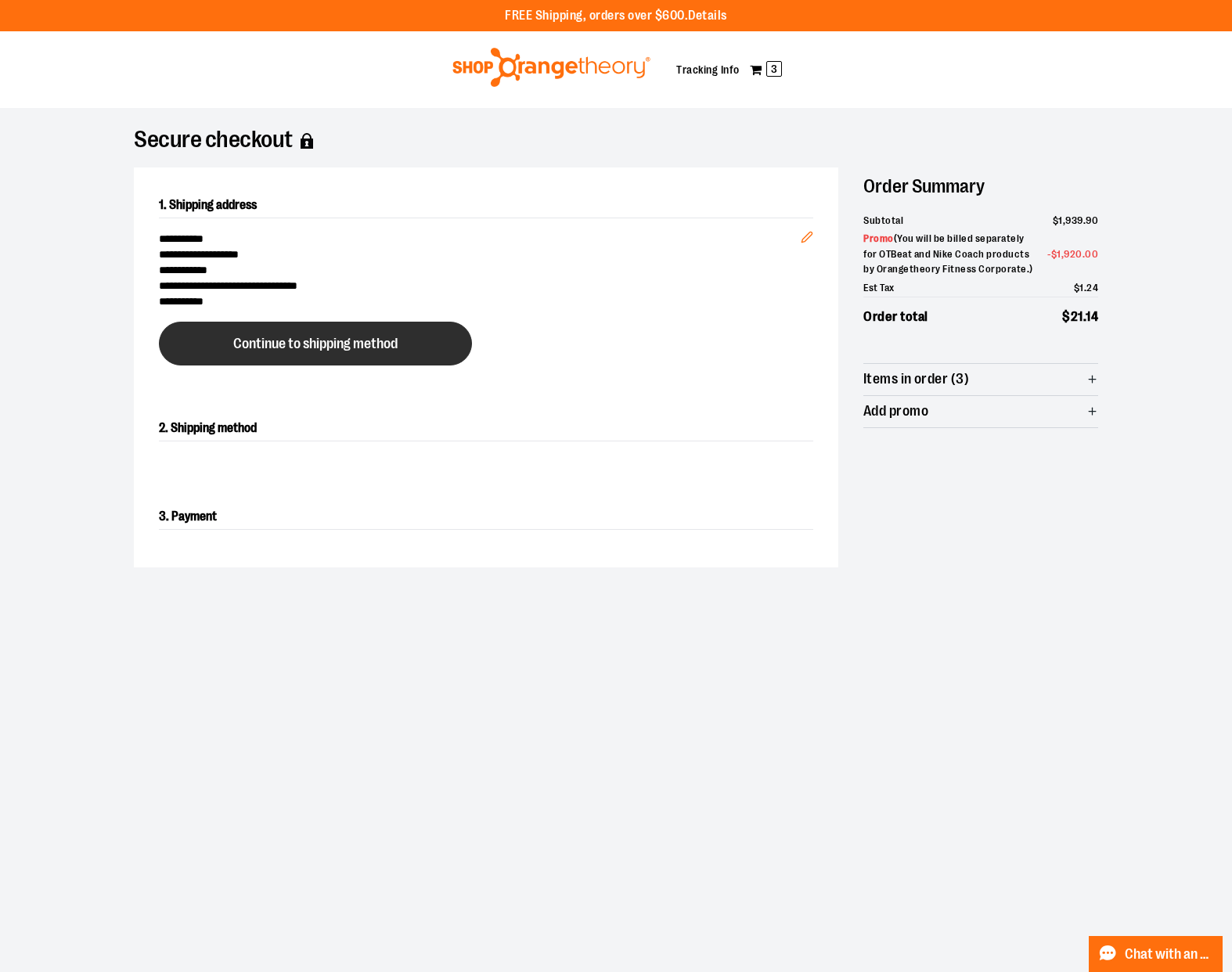
click at [399, 355] on button "Continue to shipping method" at bounding box center [316, 344] width 313 height 44
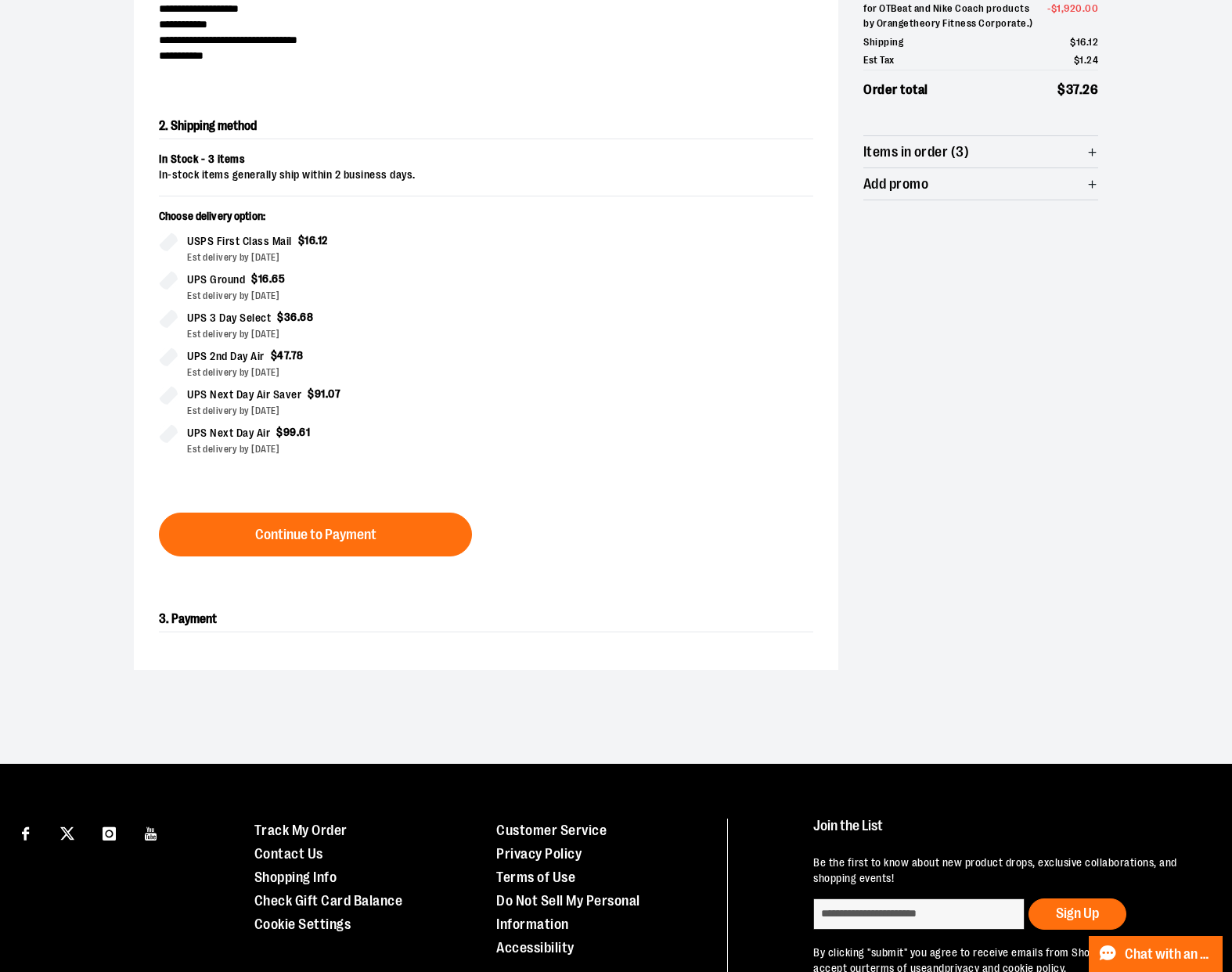
scroll to position [267, 0]
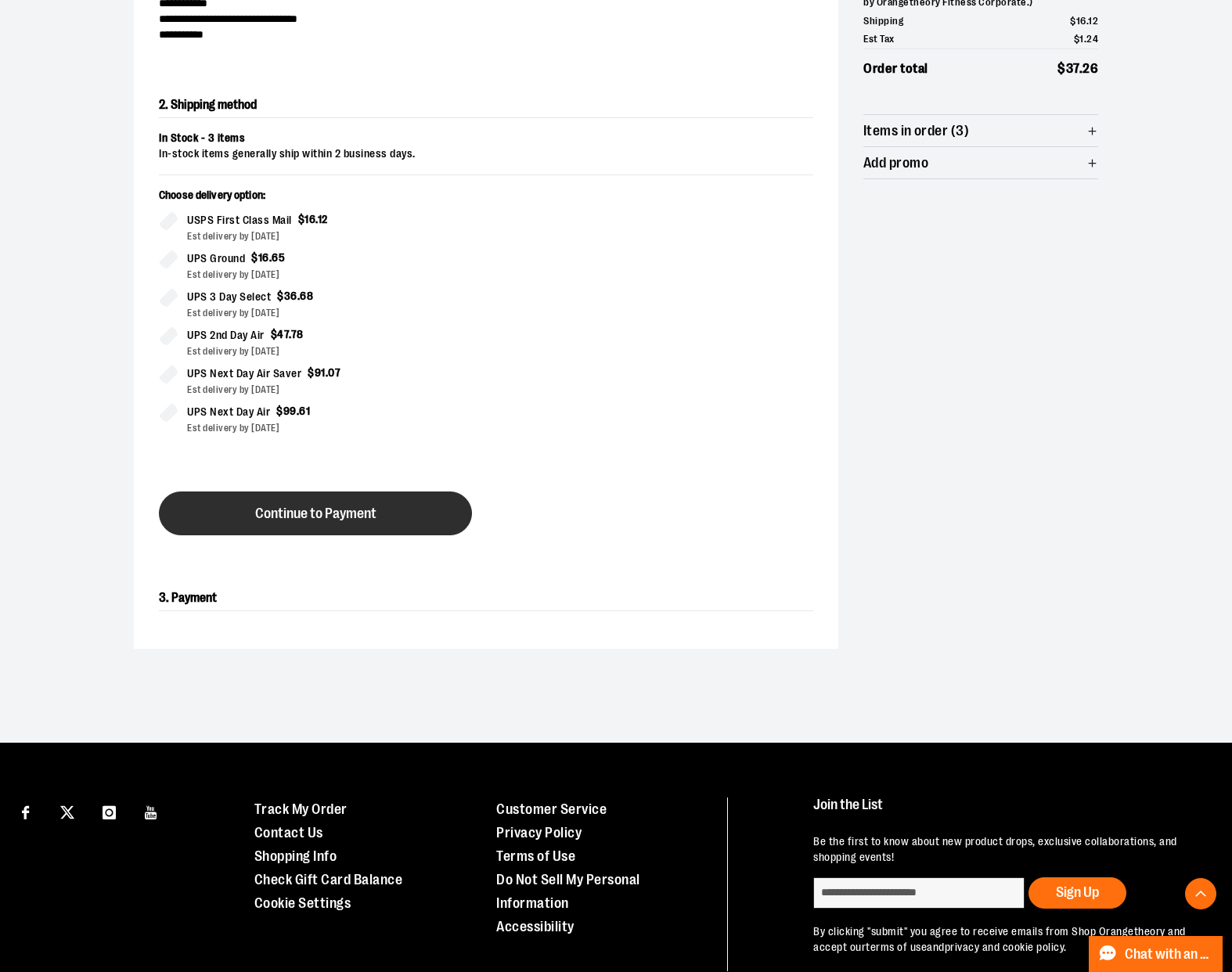
click at [361, 514] on span "Continue to Payment" at bounding box center [316, 513] width 122 height 15
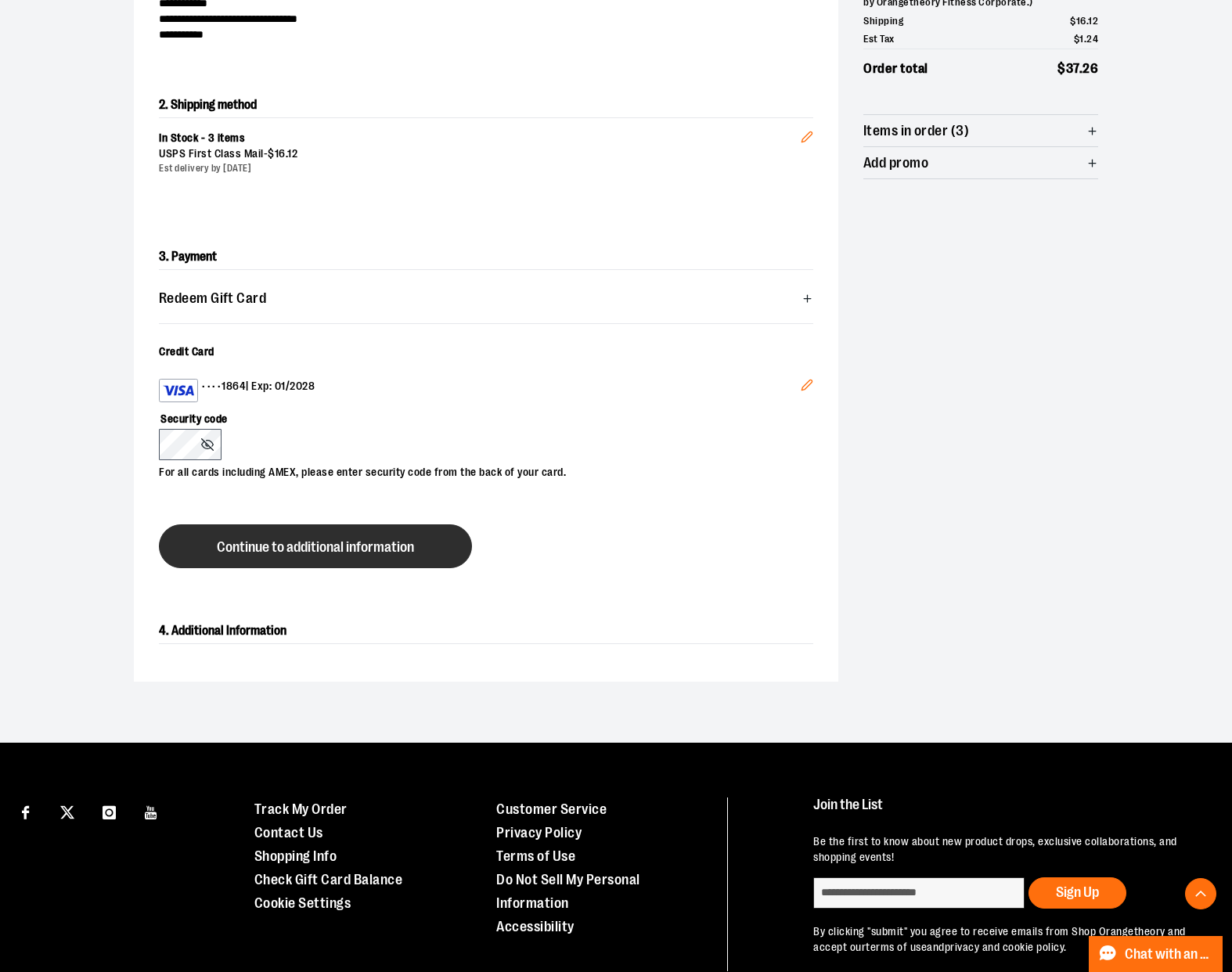
click at [316, 553] on span "Continue to additional information" at bounding box center [316, 547] width 198 height 15
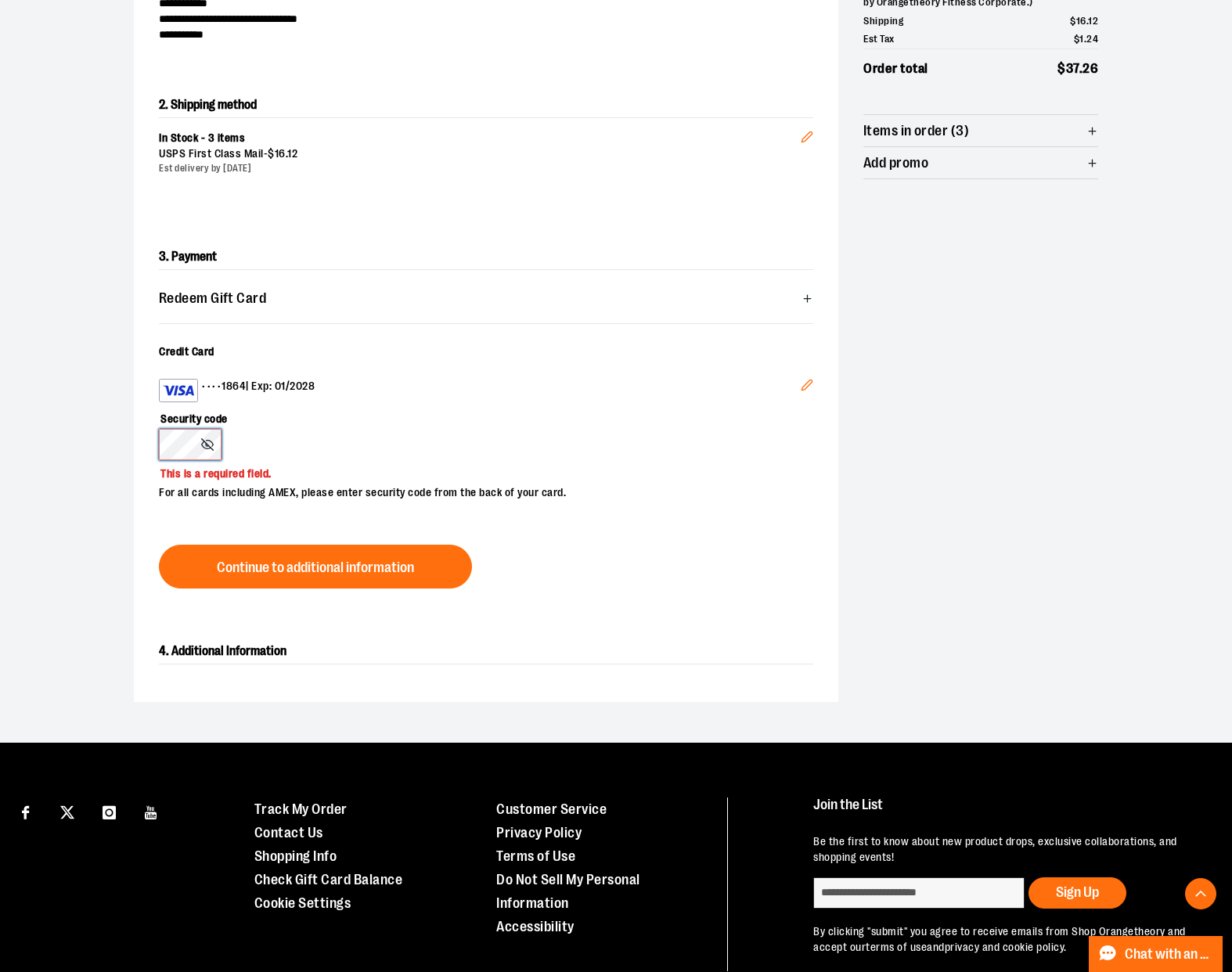
scroll to position [0, 0]
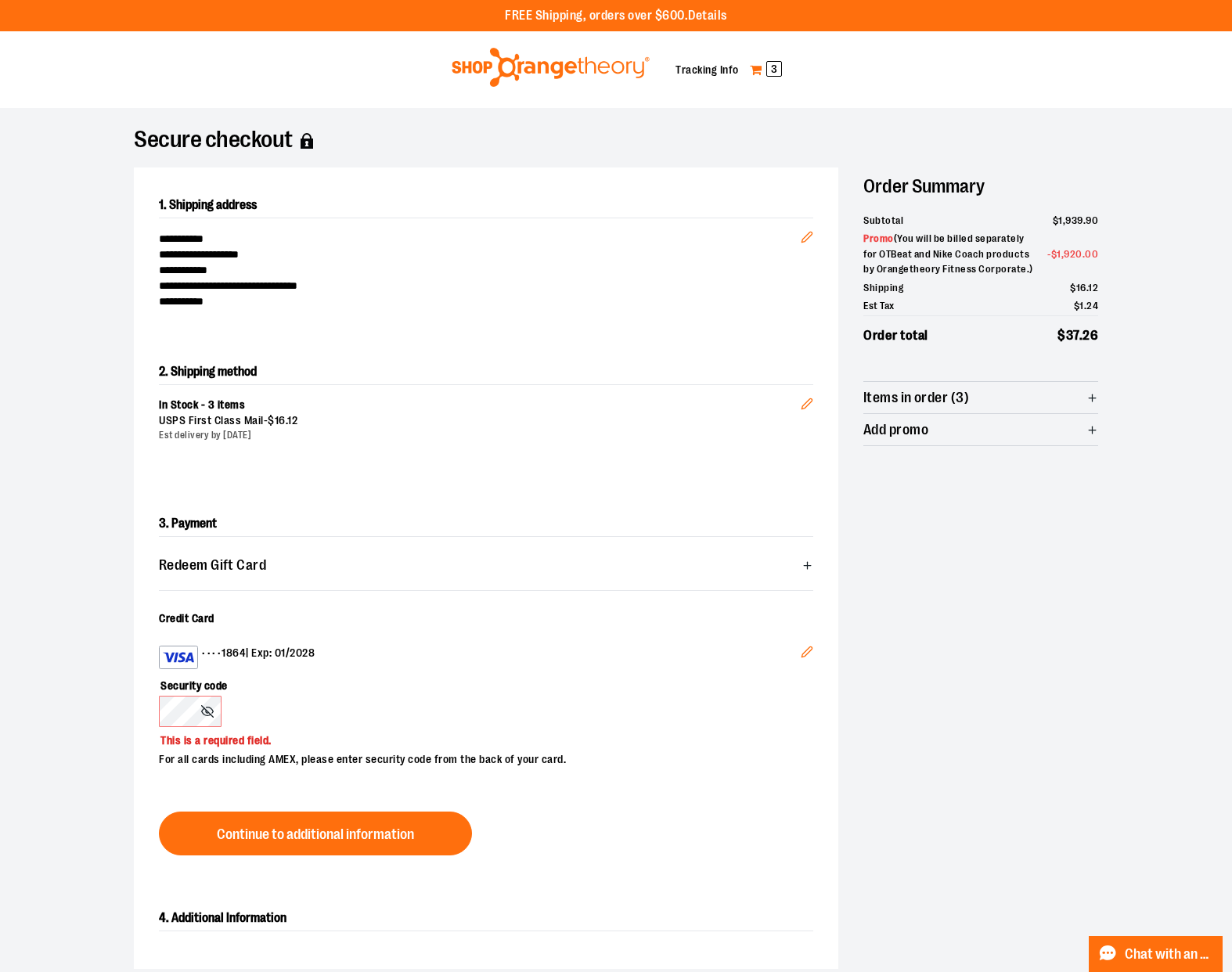
click at [765, 71] on link "My Cart 3" at bounding box center [766, 69] width 34 height 25
